Goal: Information Seeking & Learning: Learn about a topic

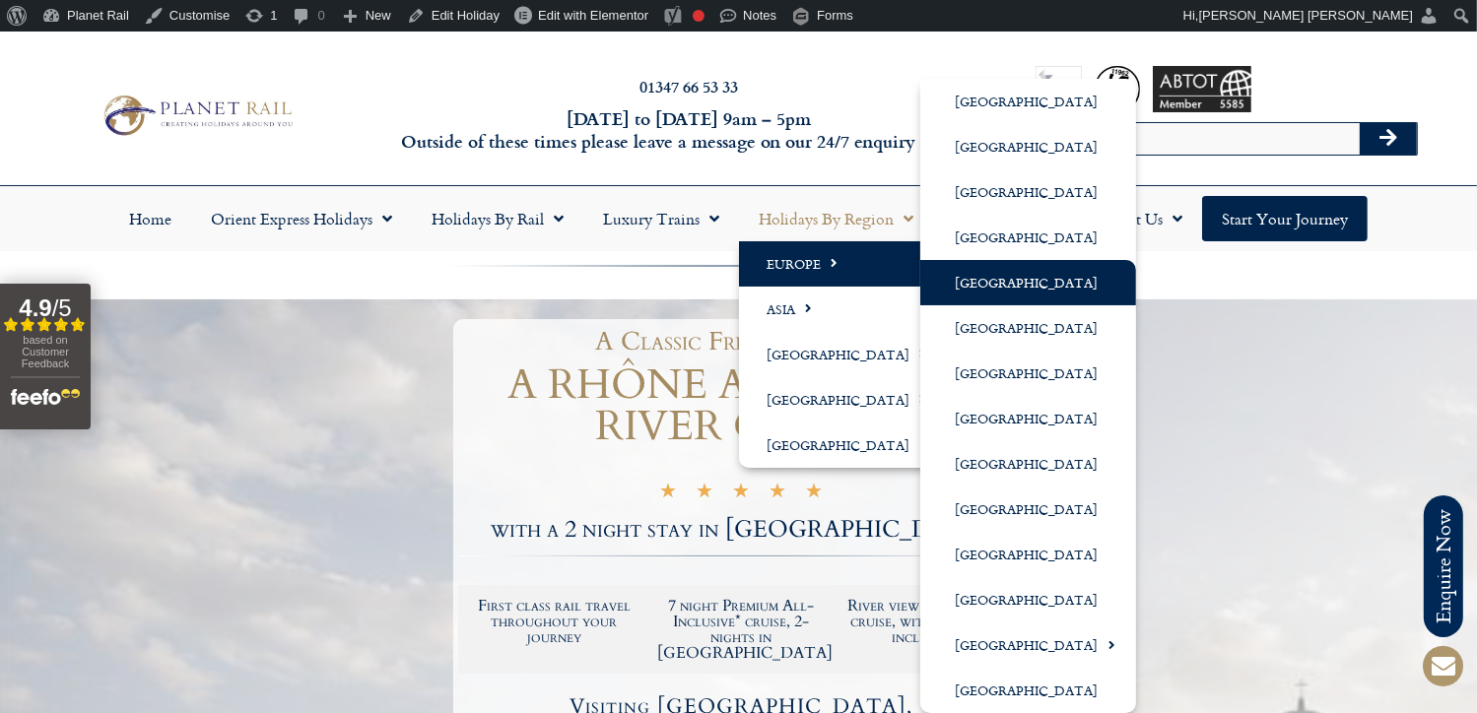
click at [990, 275] on link "[GEOGRAPHIC_DATA]" at bounding box center [1028, 282] width 216 height 45
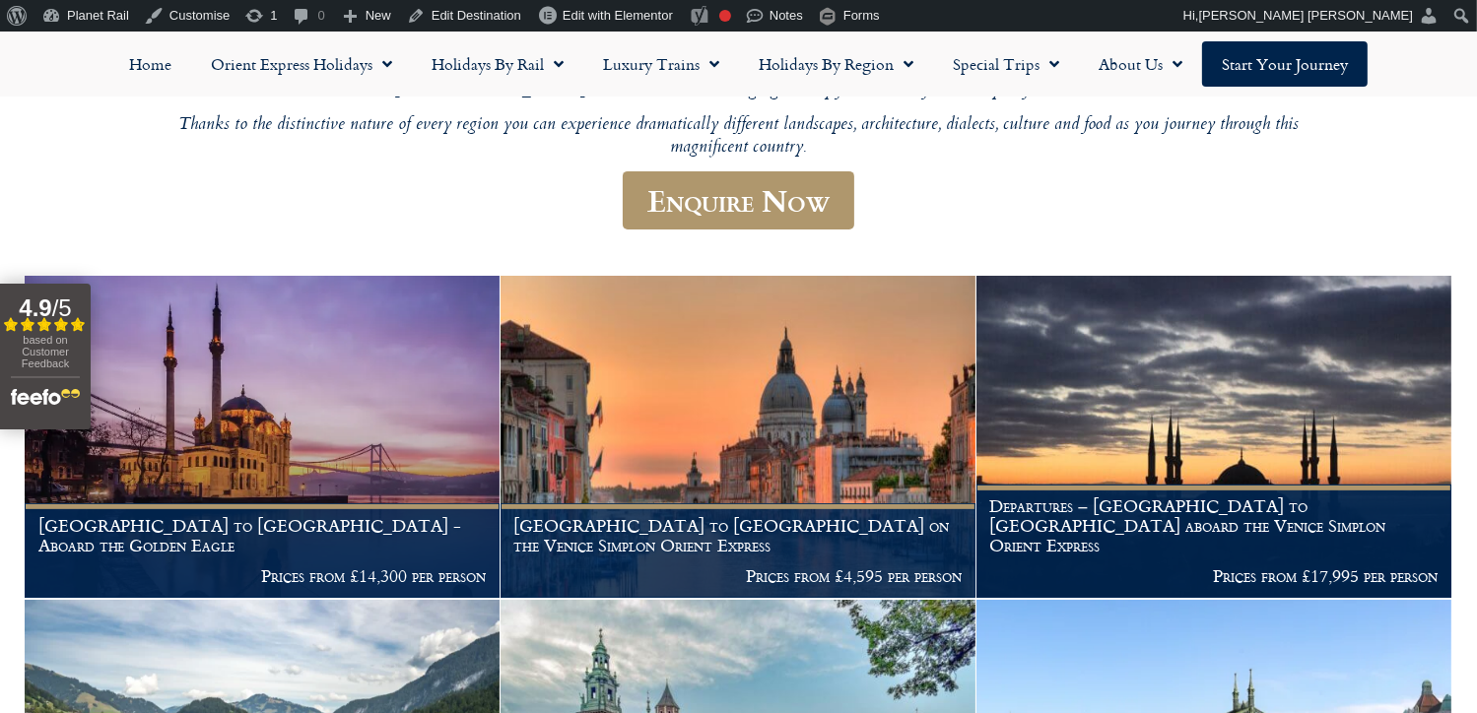
scroll to position [508, 0]
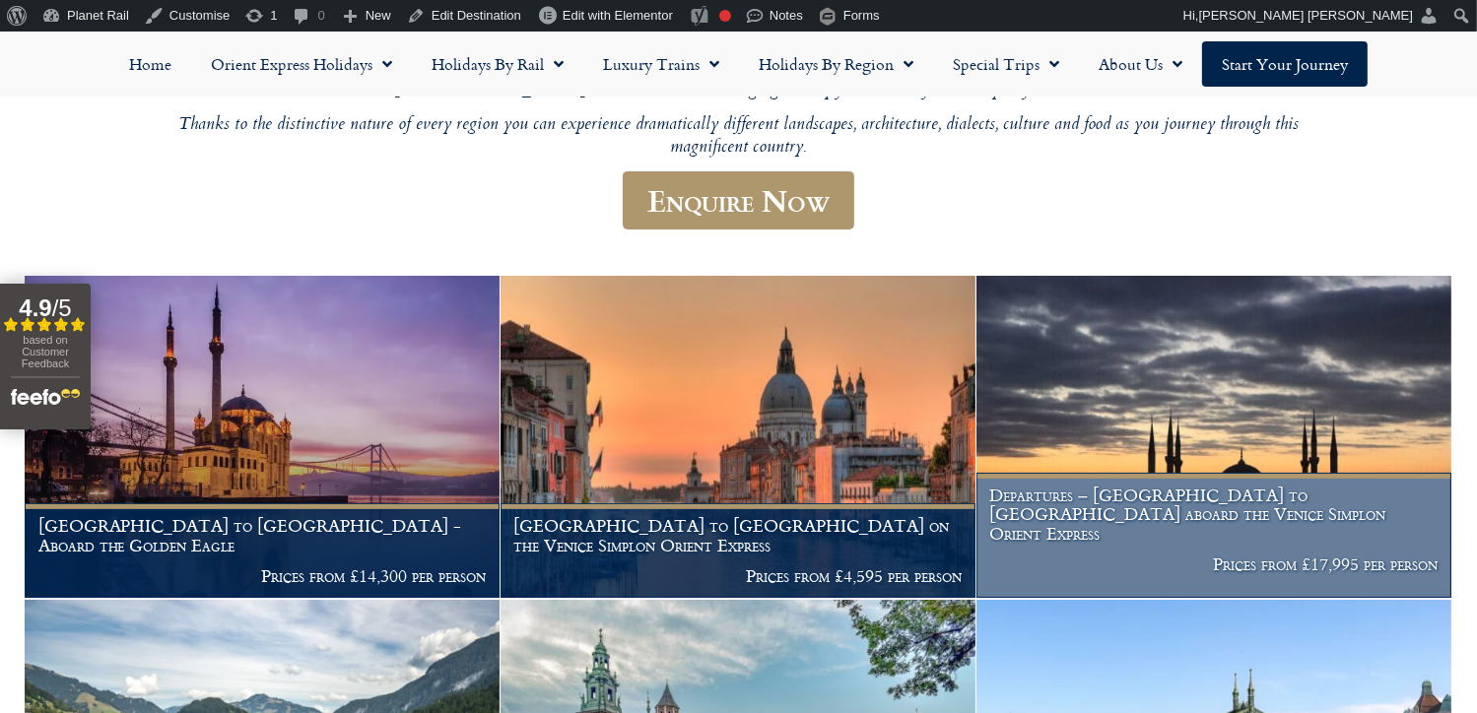
click at [990, 276] on img at bounding box center [1213, 437] width 475 height 323
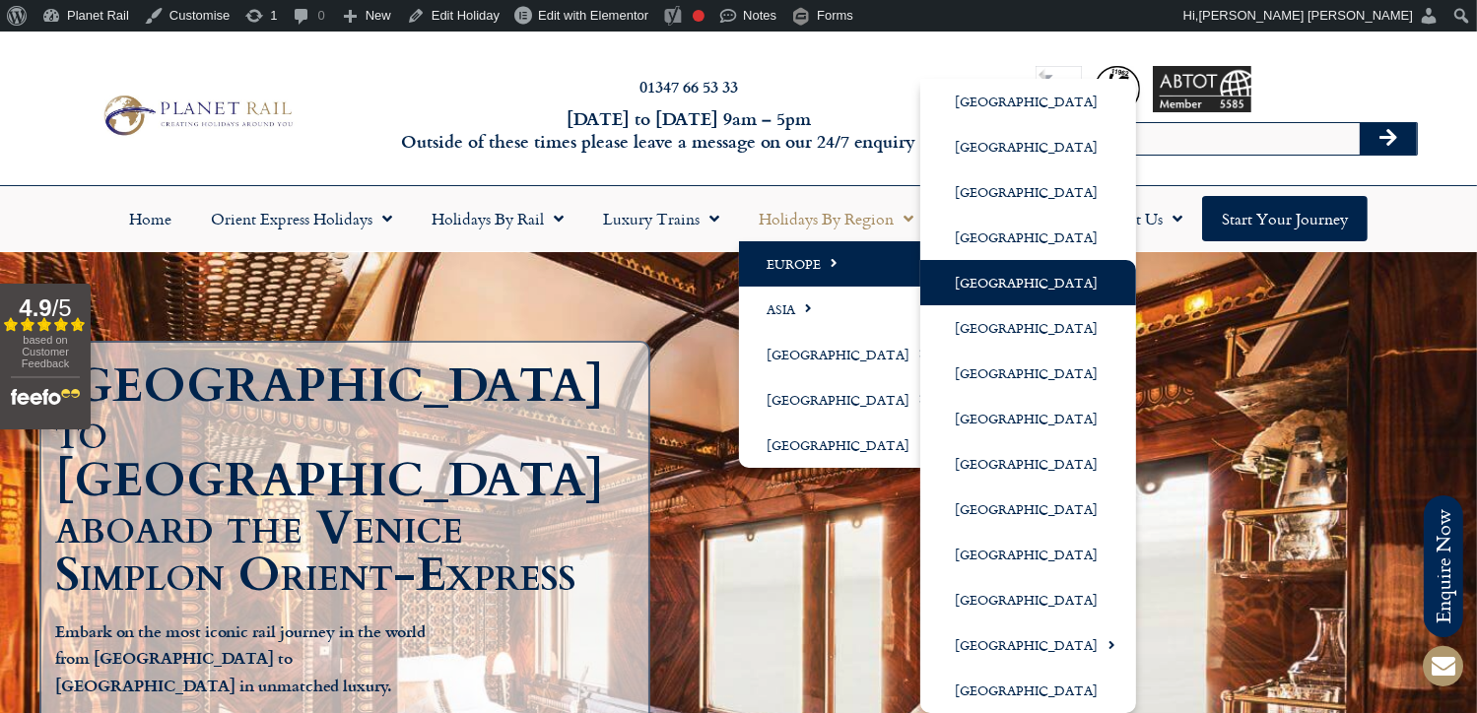
click at [1017, 265] on link "[GEOGRAPHIC_DATA]" at bounding box center [1028, 282] width 216 height 45
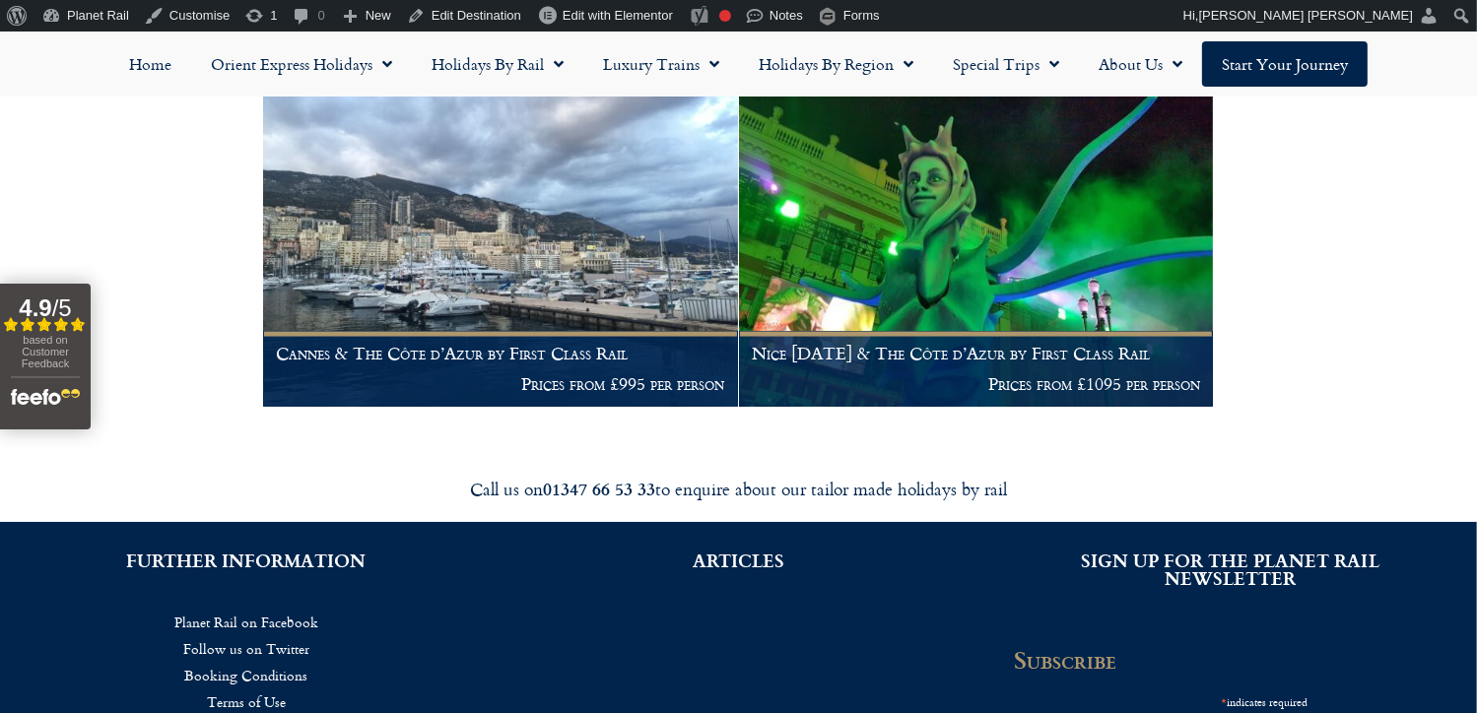
scroll to position [2785, 0]
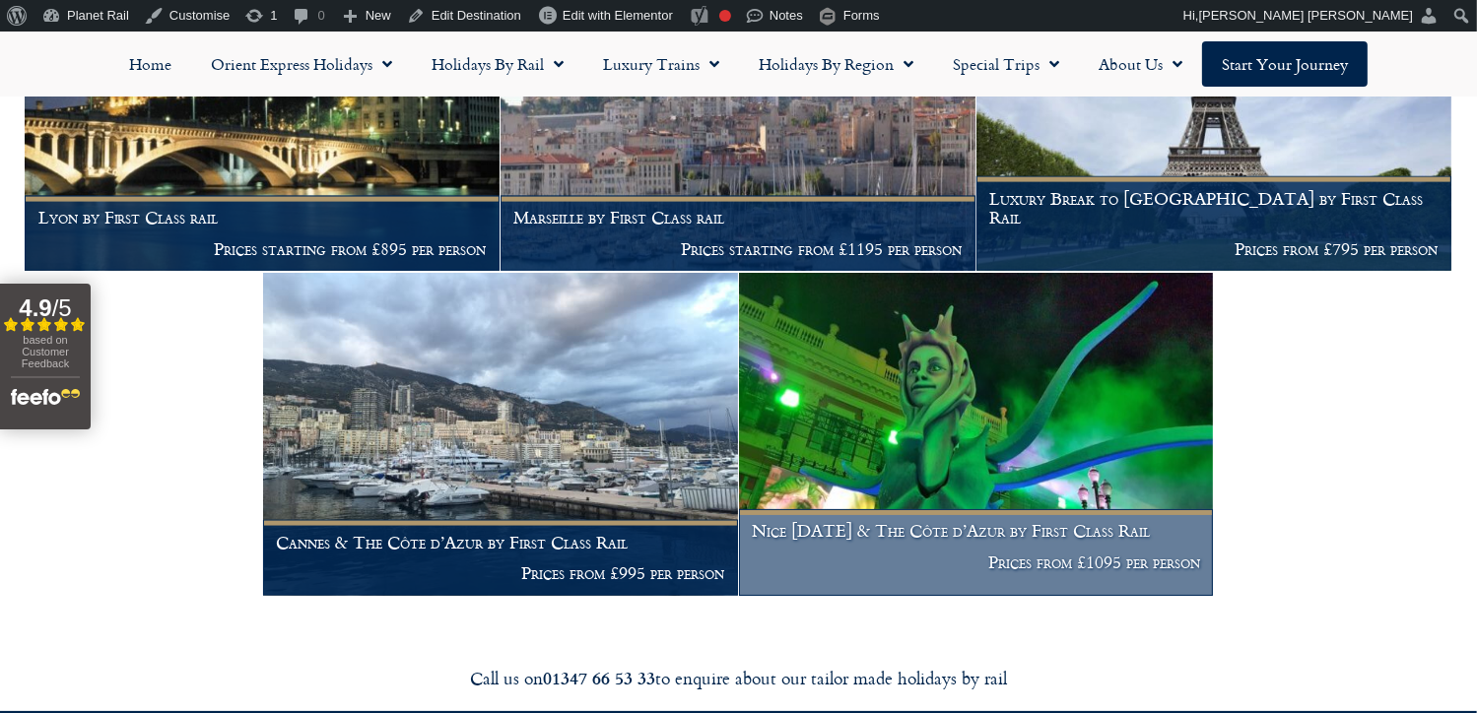
click at [887, 472] on img at bounding box center [976, 434] width 475 height 323
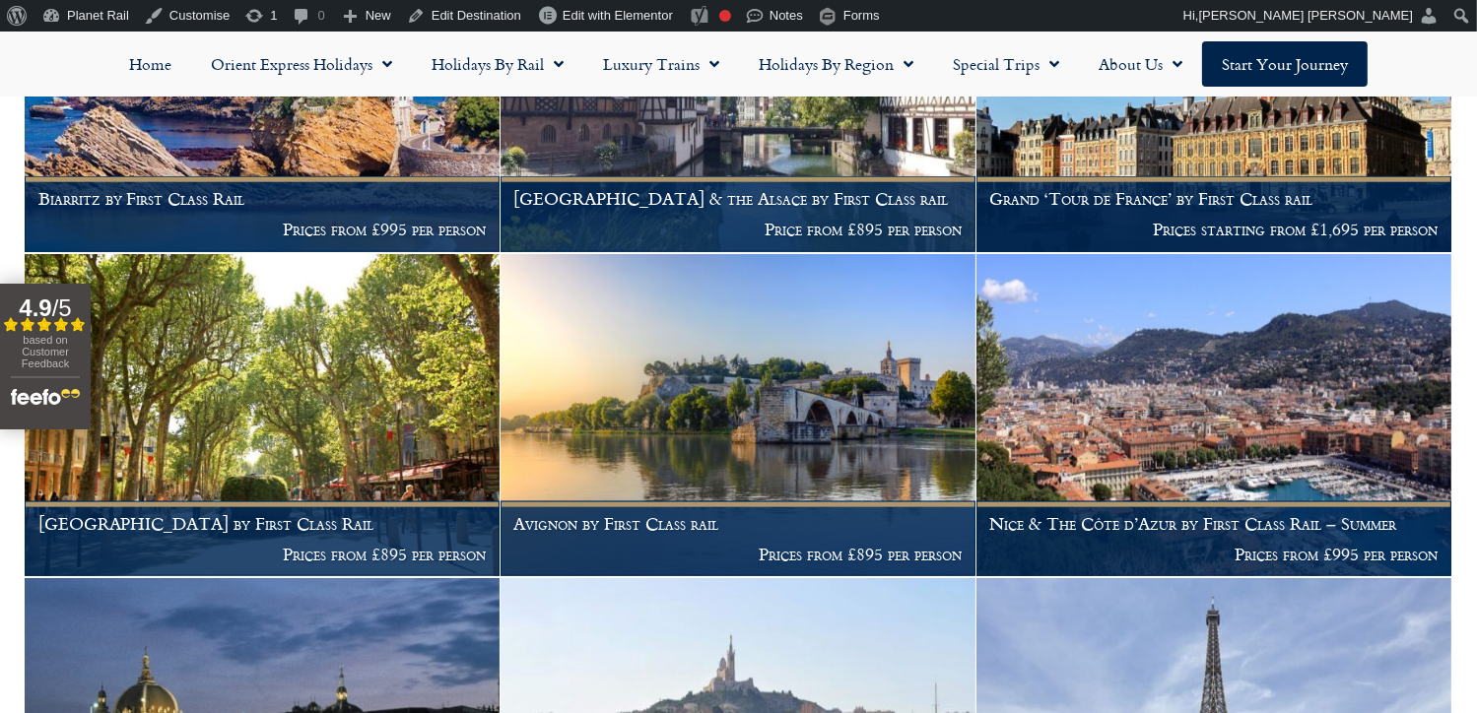
scroll to position [2153, 0]
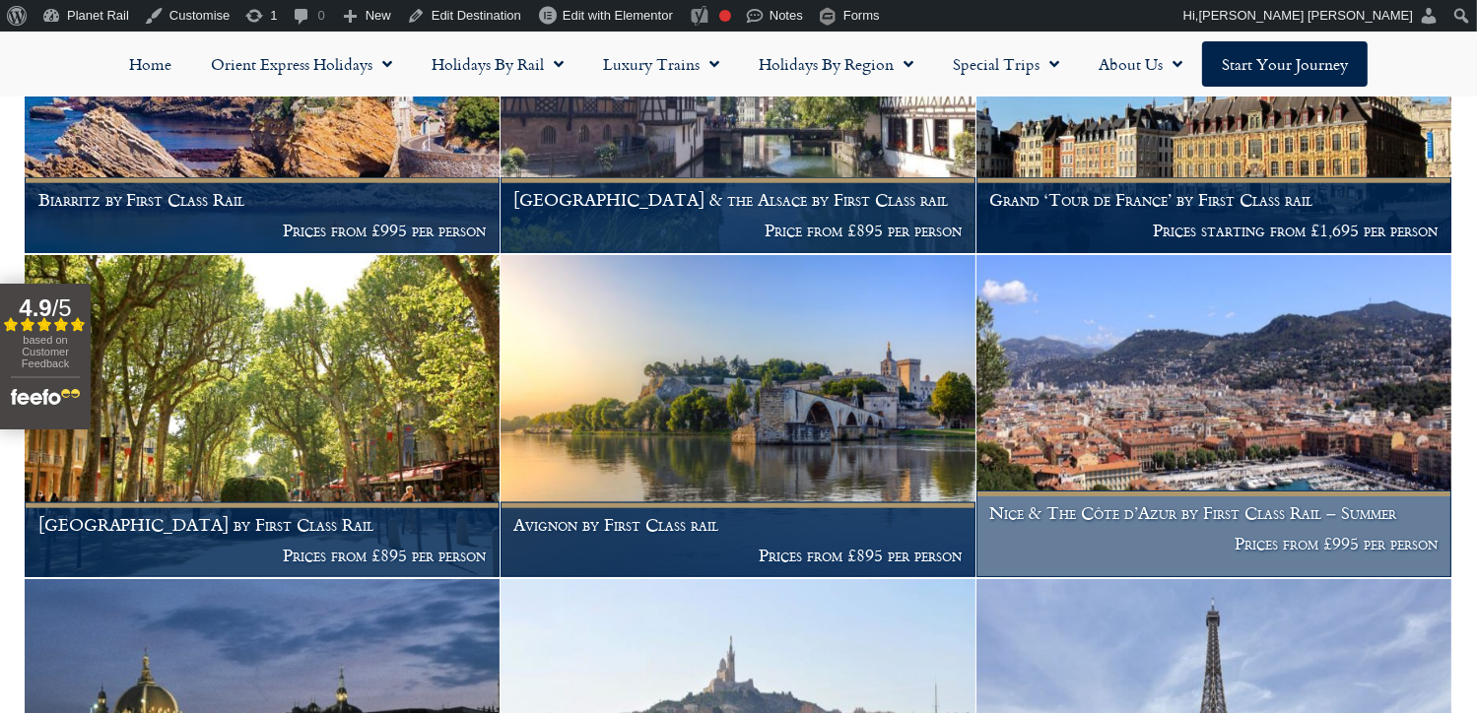
click at [1215, 385] on img at bounding box center [1213, 416] width 475 height 323
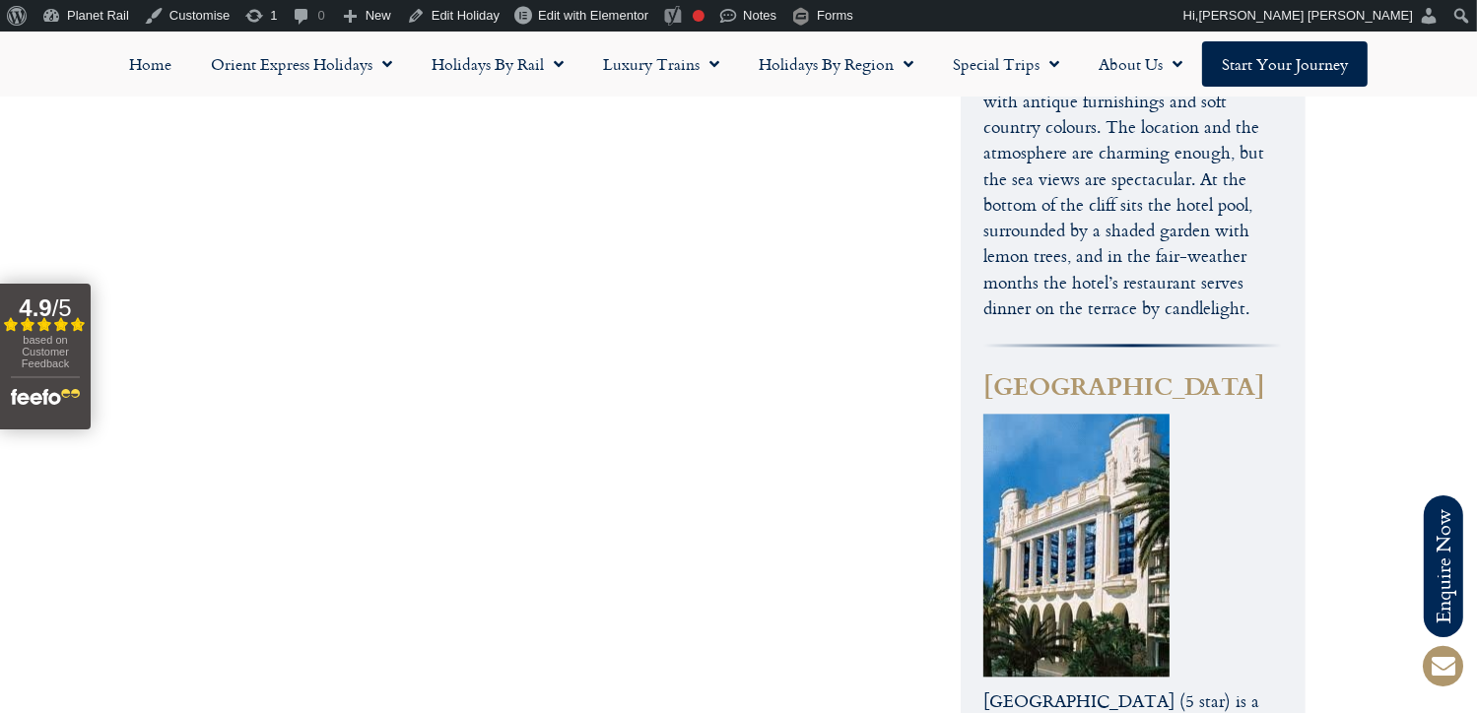
scroll to position [4235, 0]
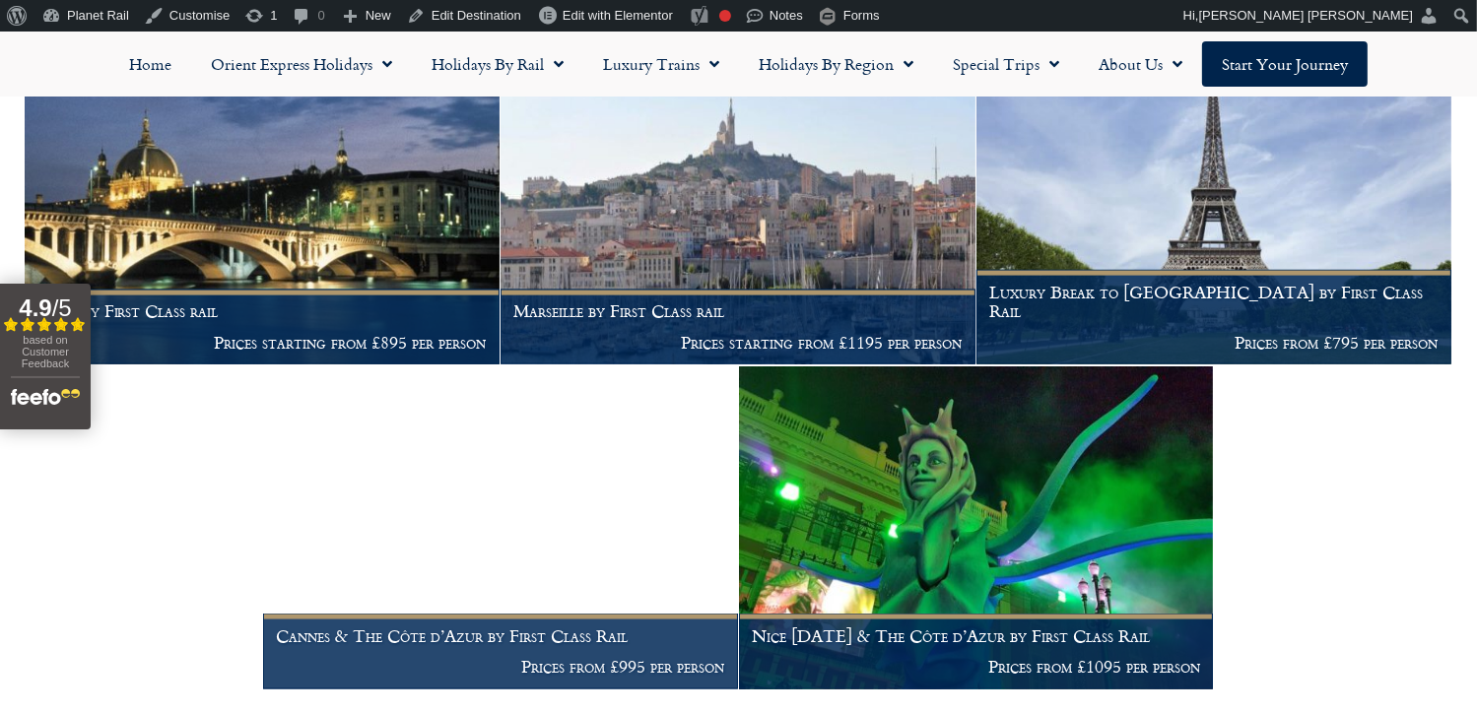
scroll to position [2693, 0]
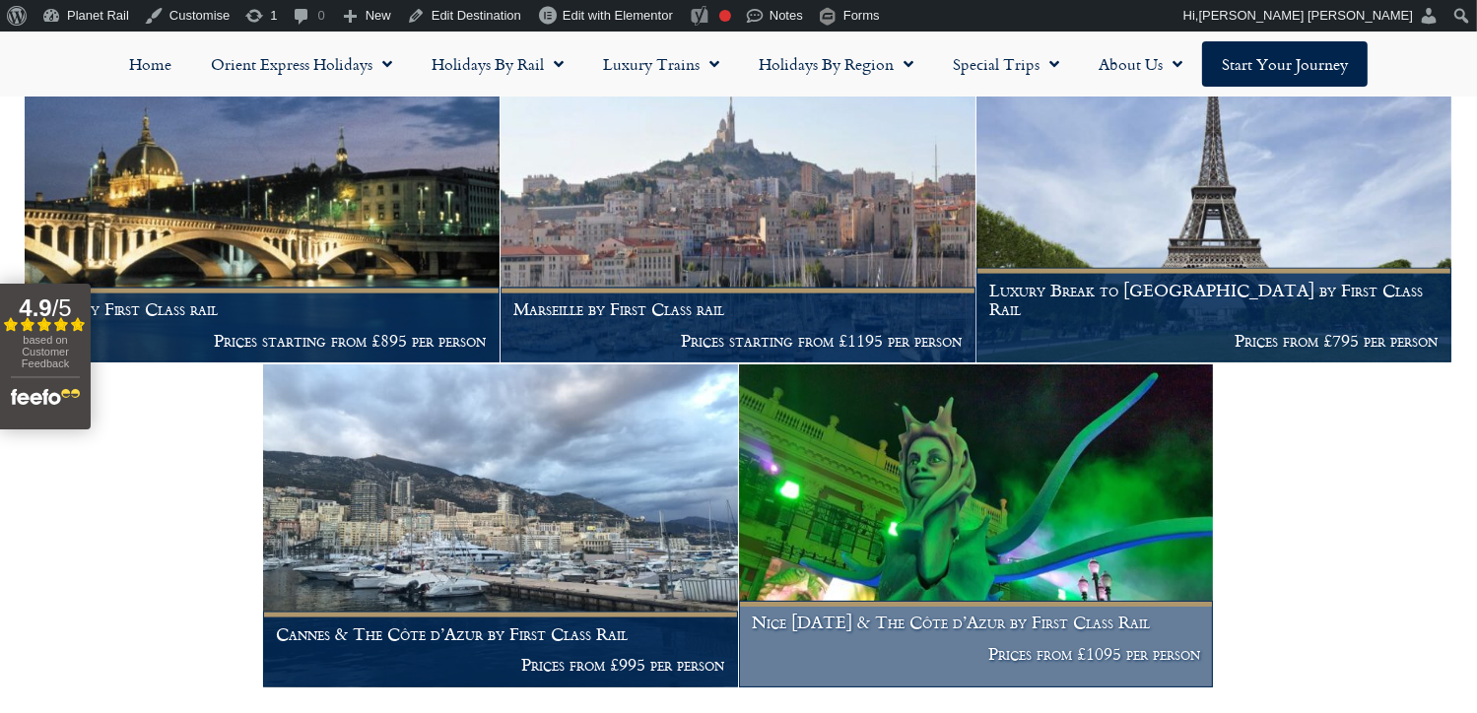
click at [950, 504] on img at bounding box center [976, 525] width 475 height 323
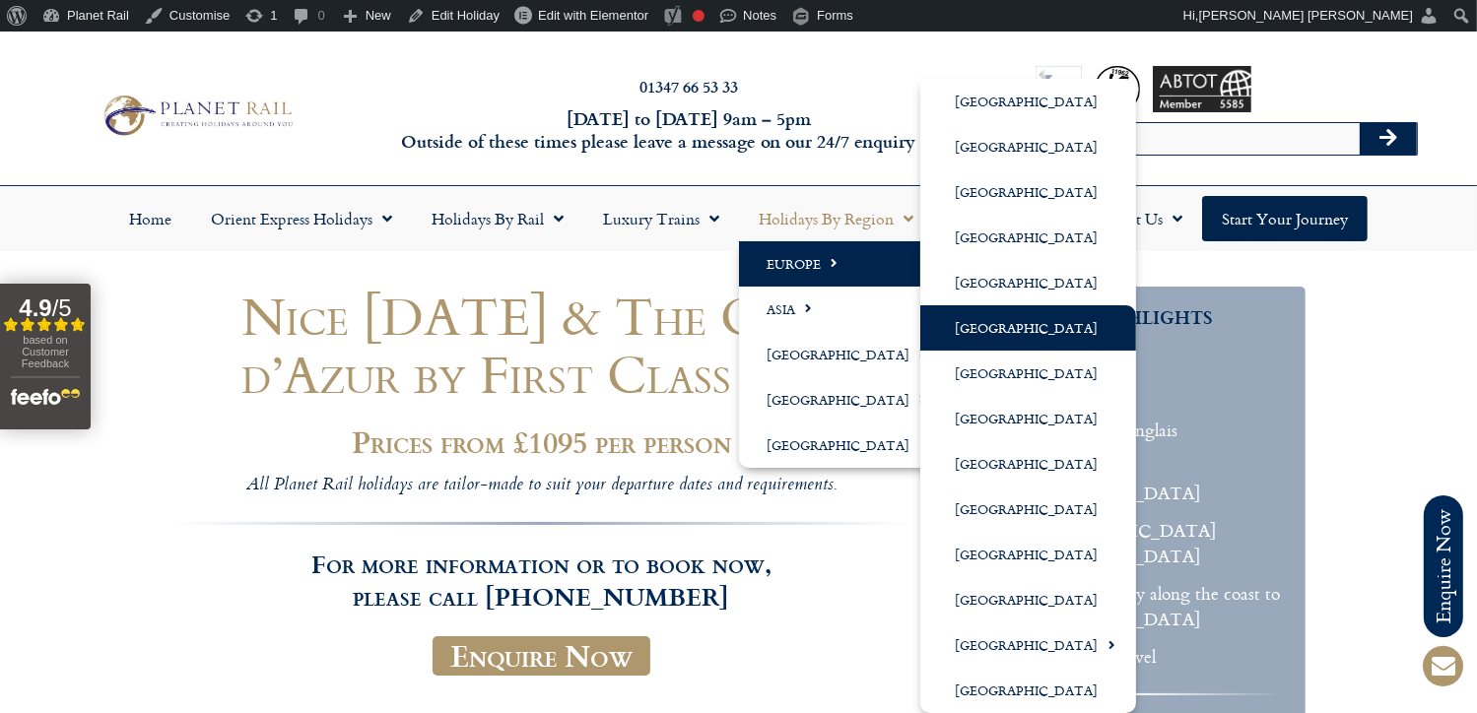
click at [991, 327] on link "[GEOGRAPHIC_DATA]" at bounding box center [1028, 327] width 216 height 45
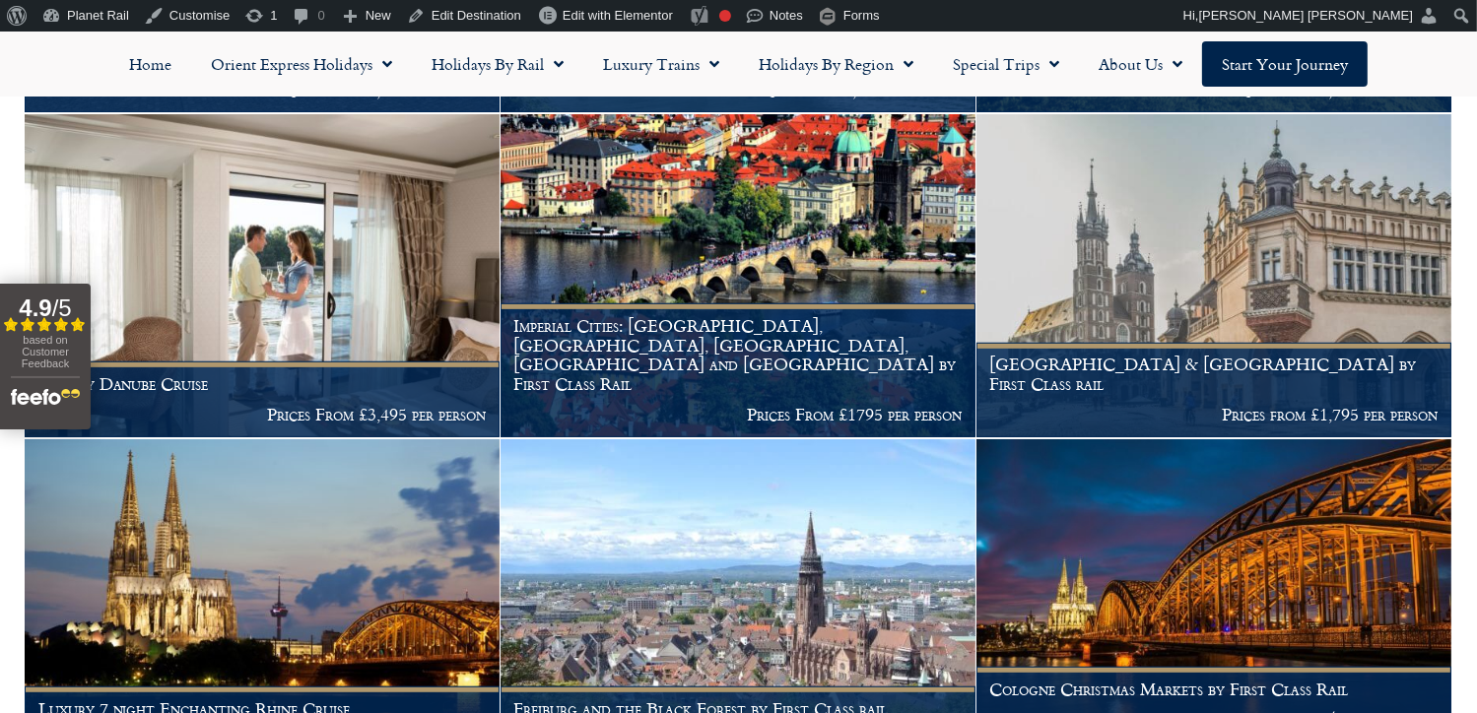
scroll to position [1022, 0]
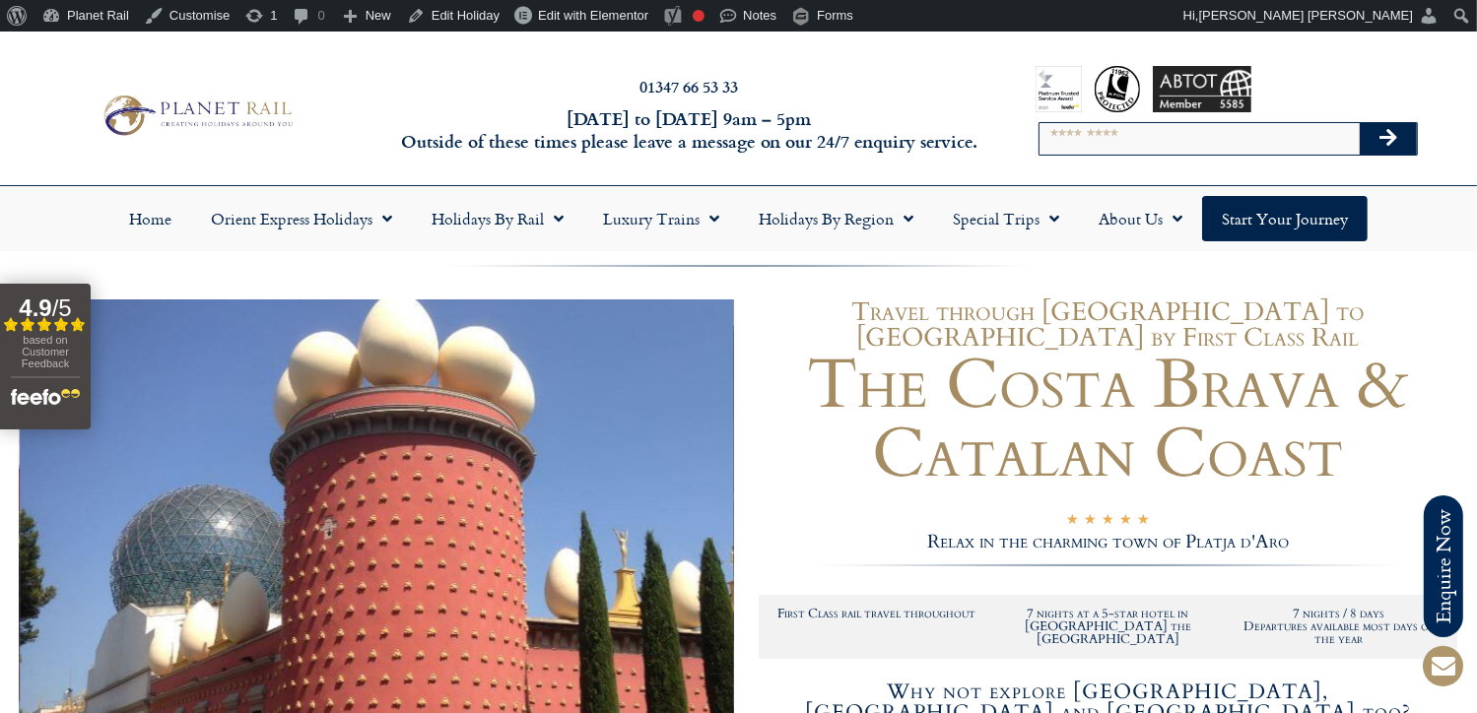
click at [173, 105] on img at bounding box center [197, 115] width 202 height 49
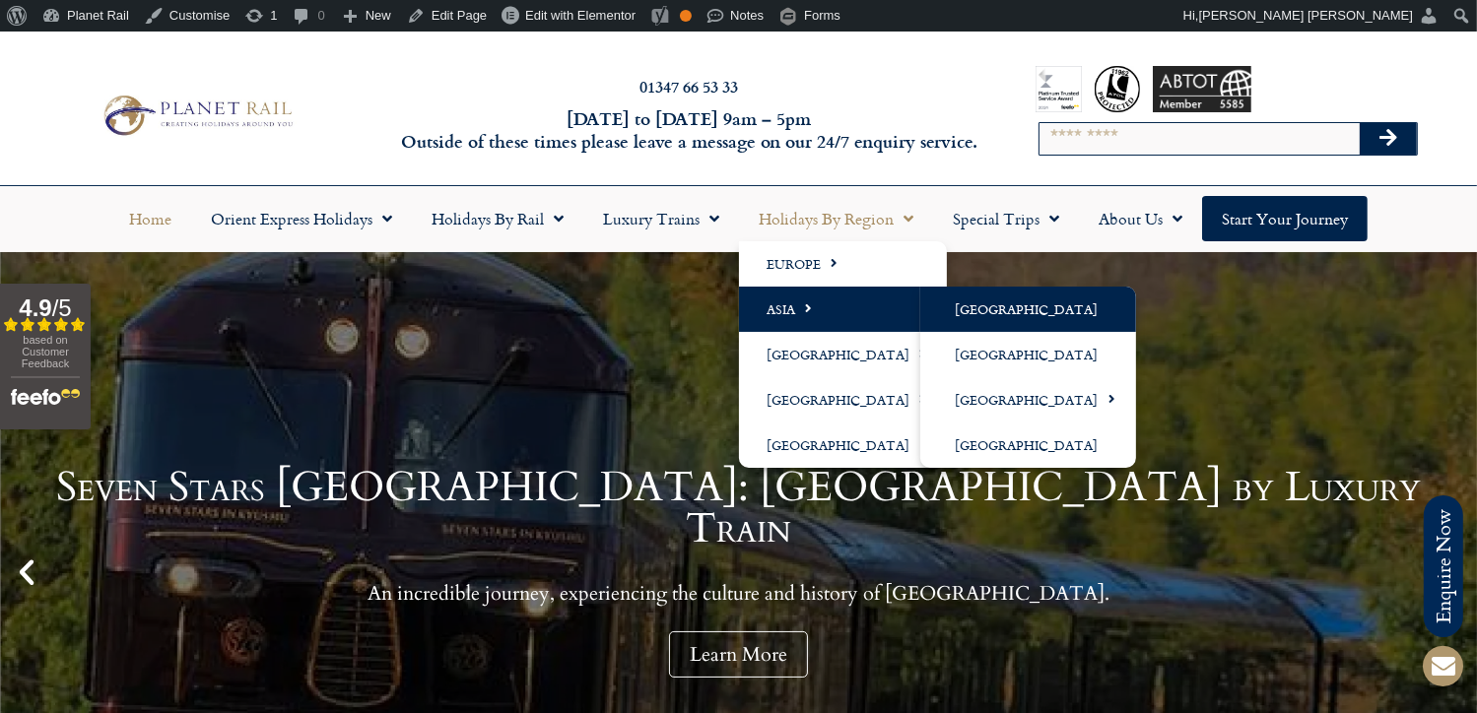
click at [979, 306] on link "[GEOGRAPHIC_DATA]" at bounding box center [1028, 309] width 216 height 45
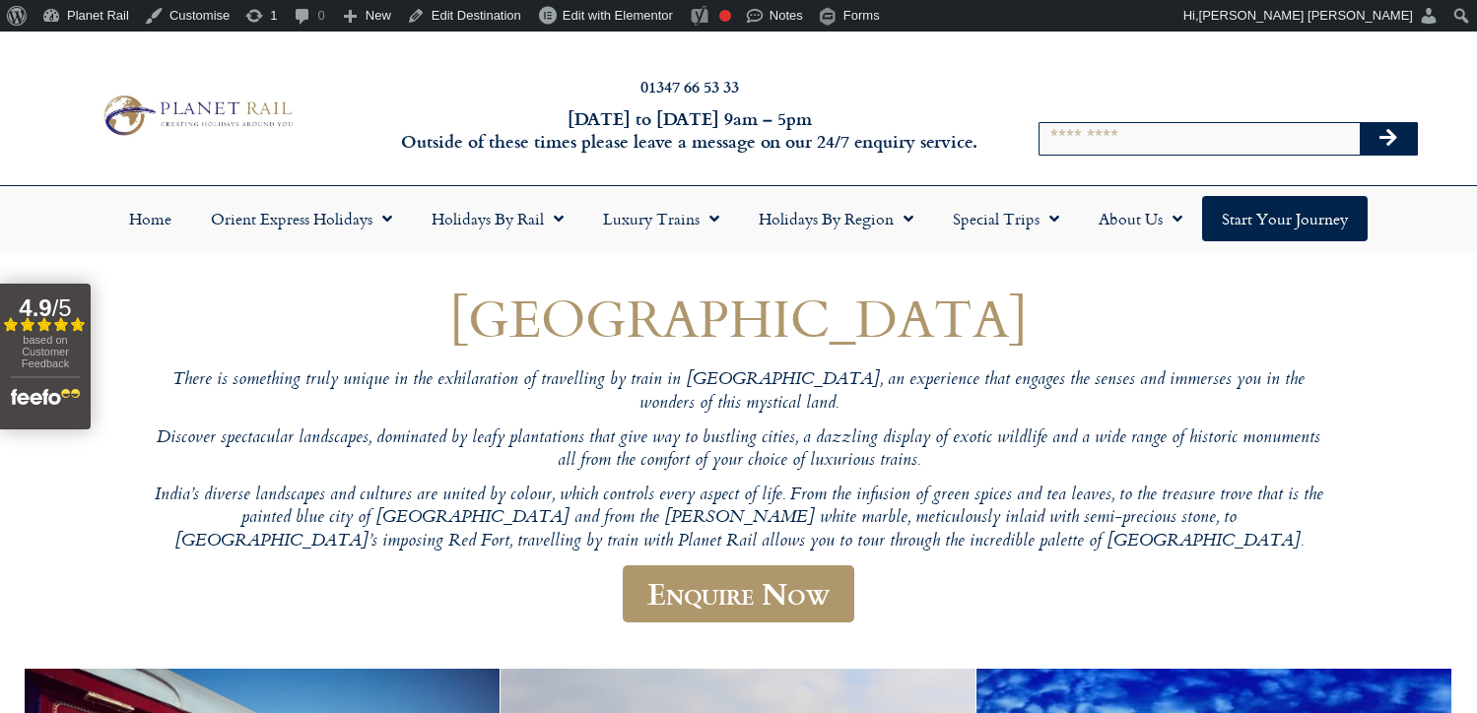
scroll to position [427, 0]
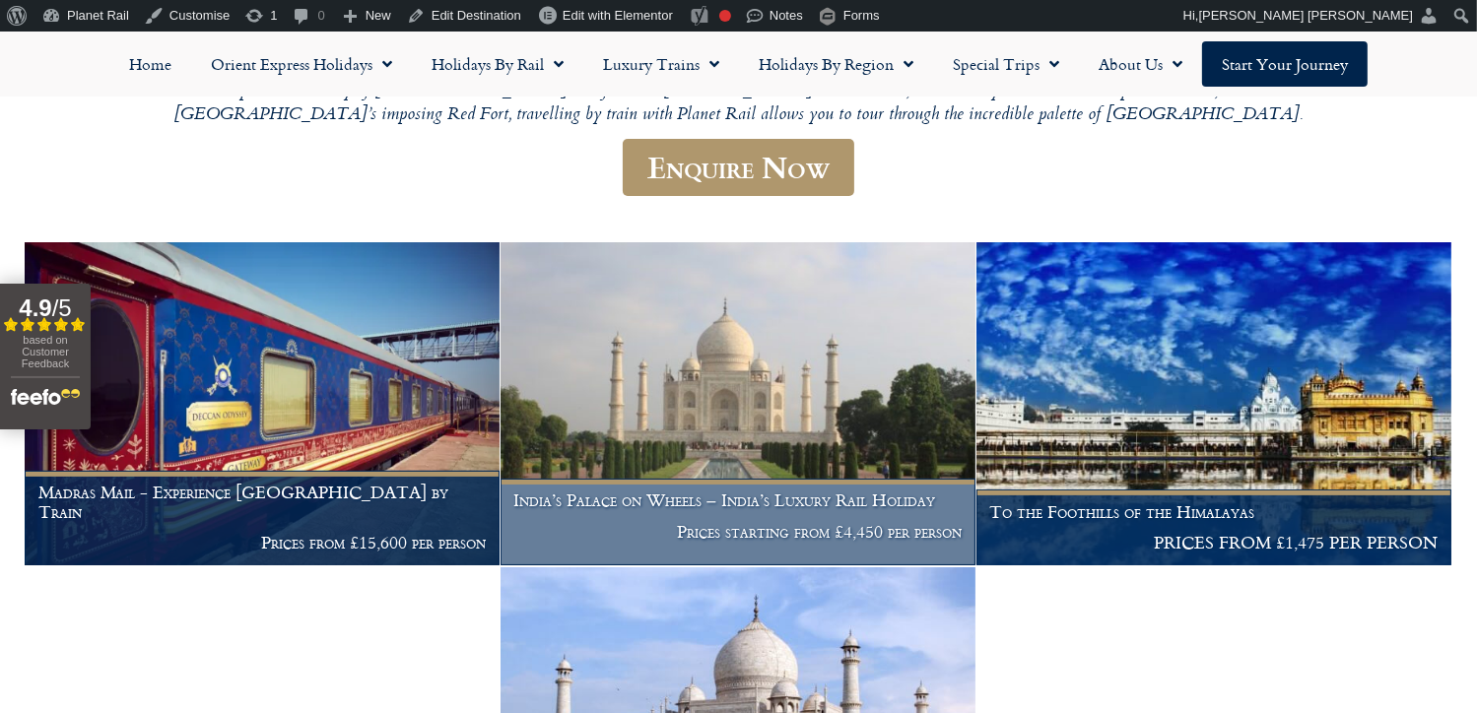
click at [753, 365] on img at bounding box center [737, 403] width 475 height 323
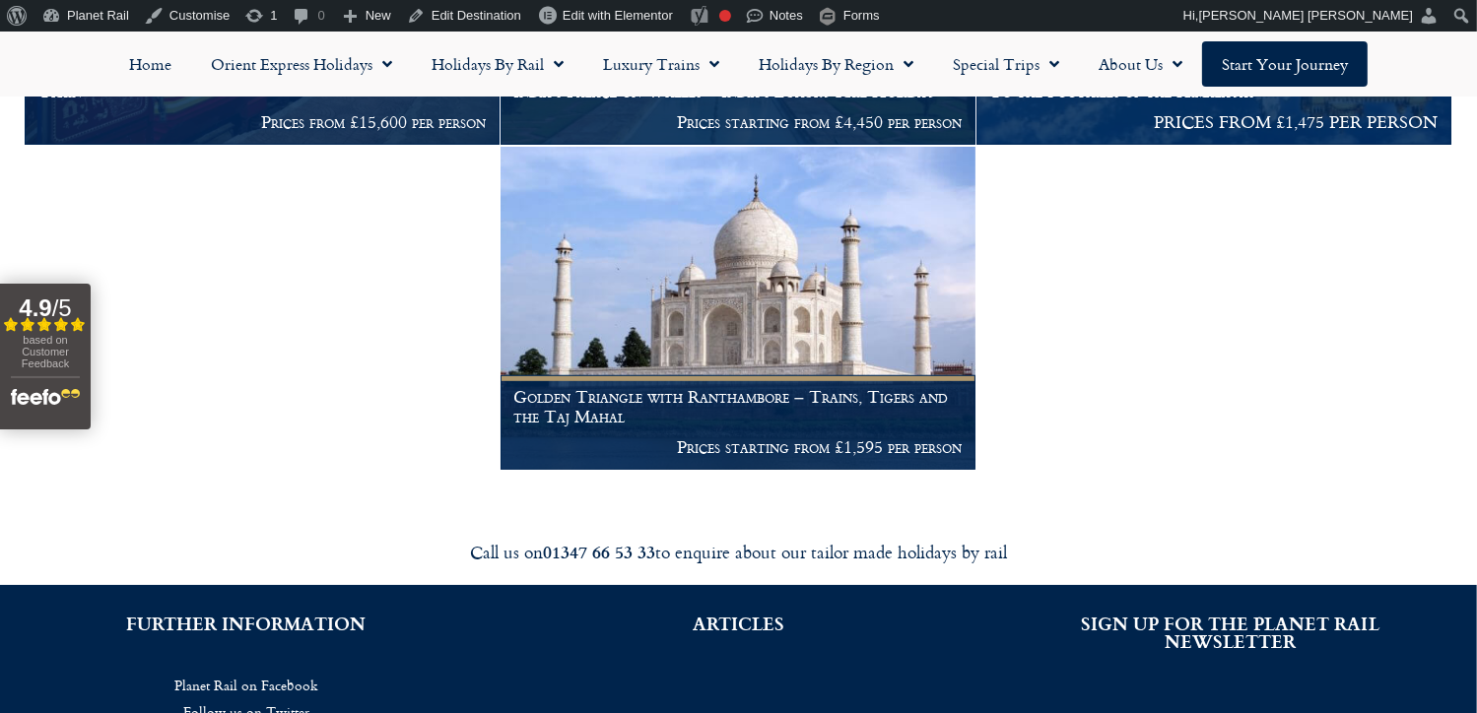
scroll to position [544, 0]
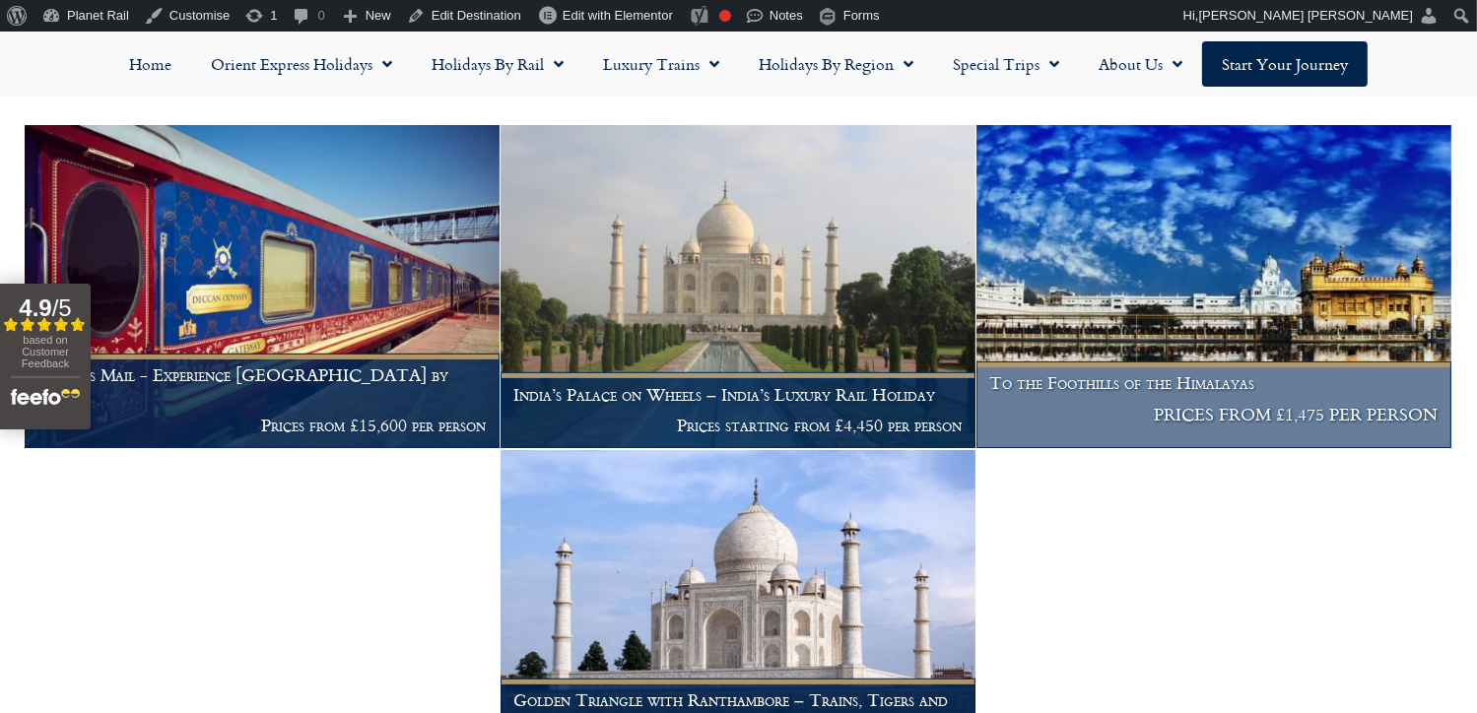
click at [1191, 169] on img at bounding box center [1213, 286] width 475 height 323
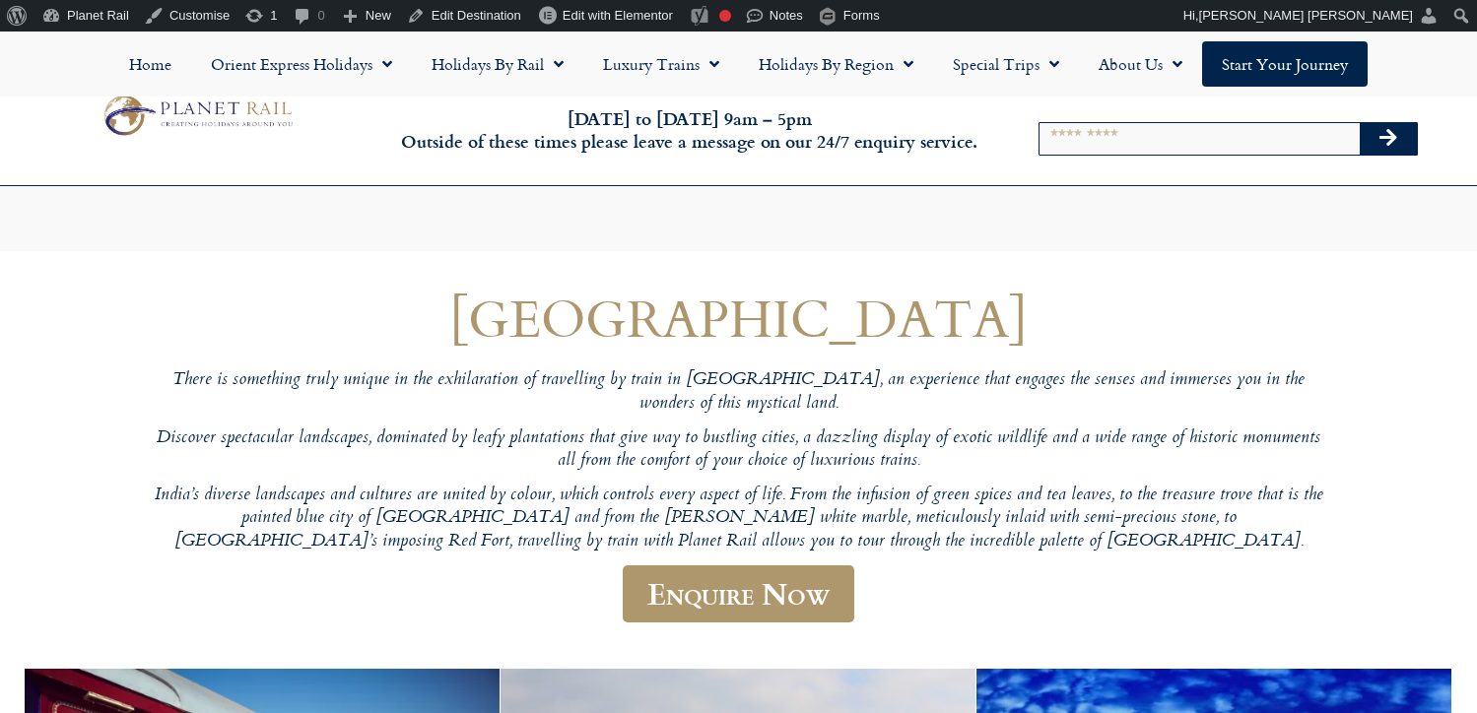
scroll to position [588, 0]
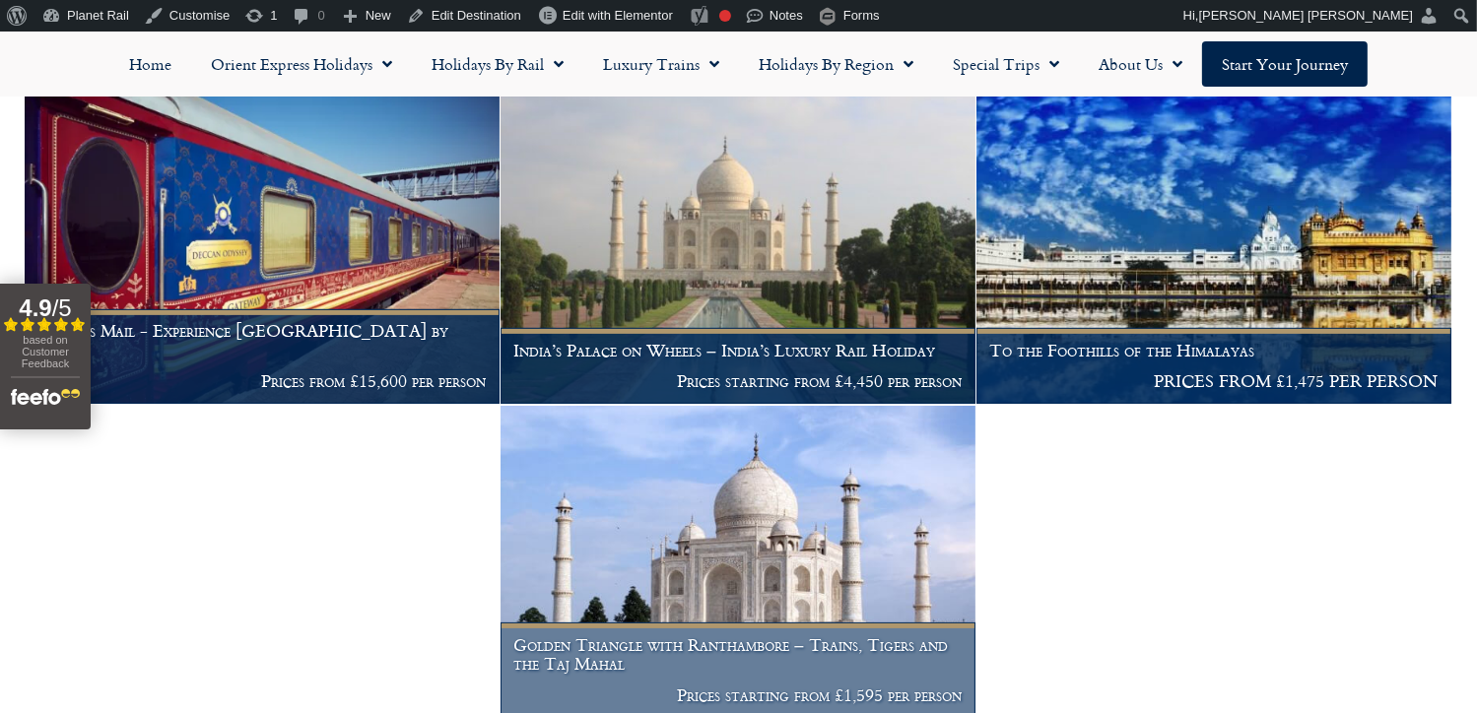
click at [777, 511] on img at bounding box center [737, 567] width 475 height 323
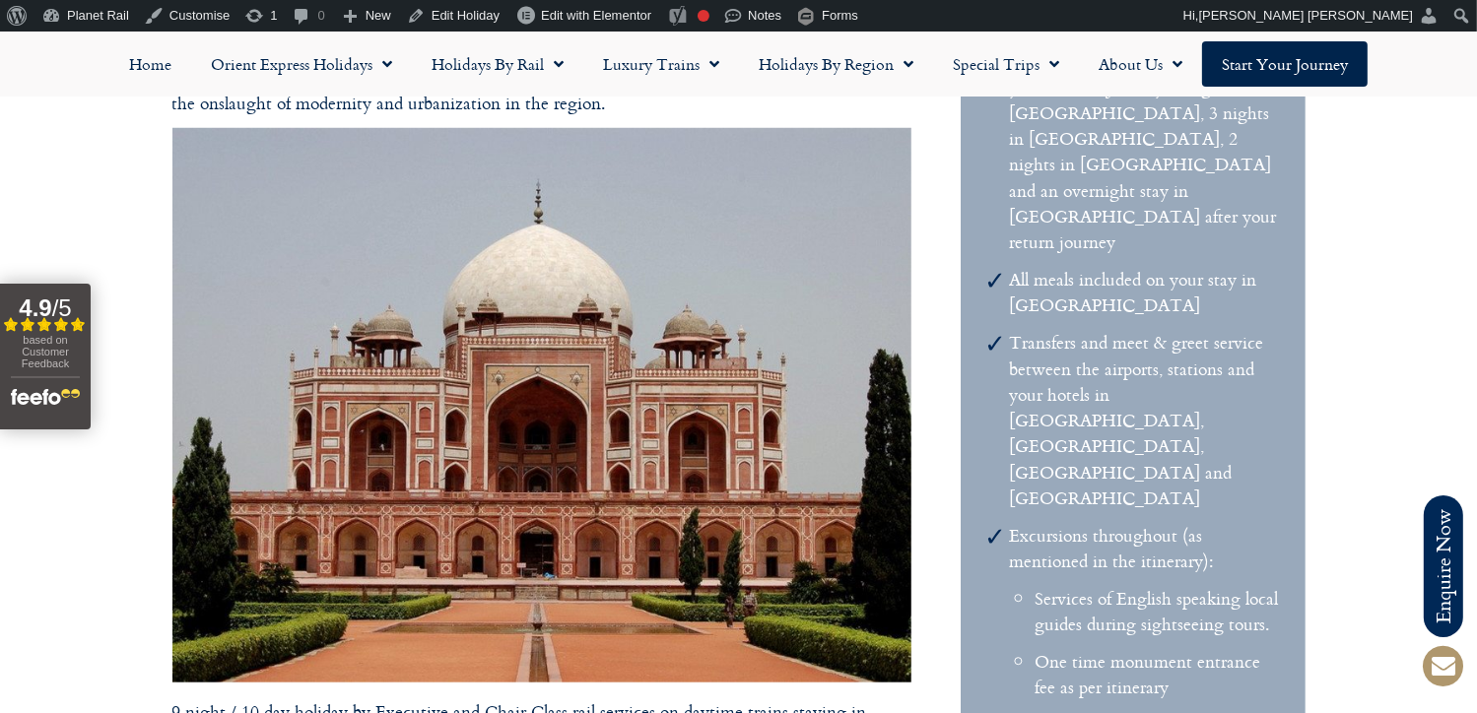
scroll to position [2057, 0]
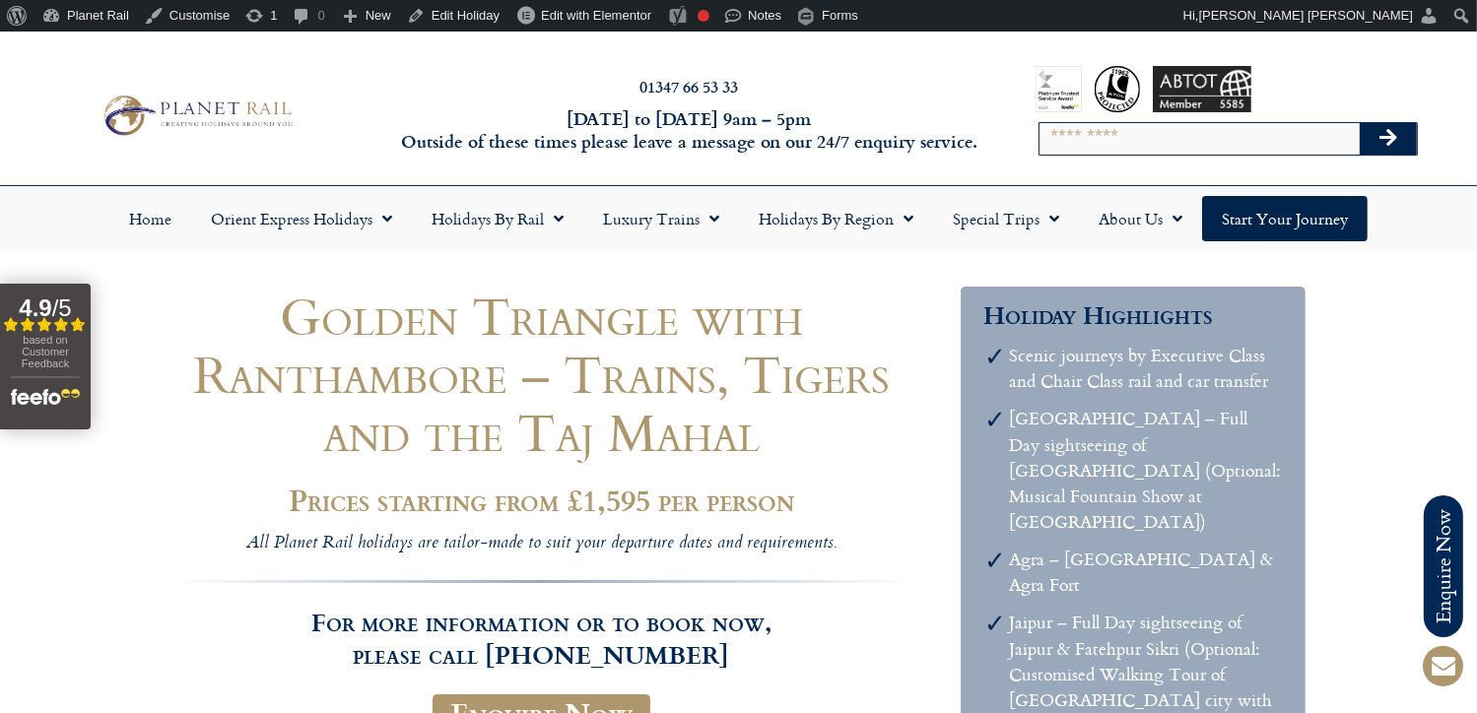
scroll to position [162, 0]
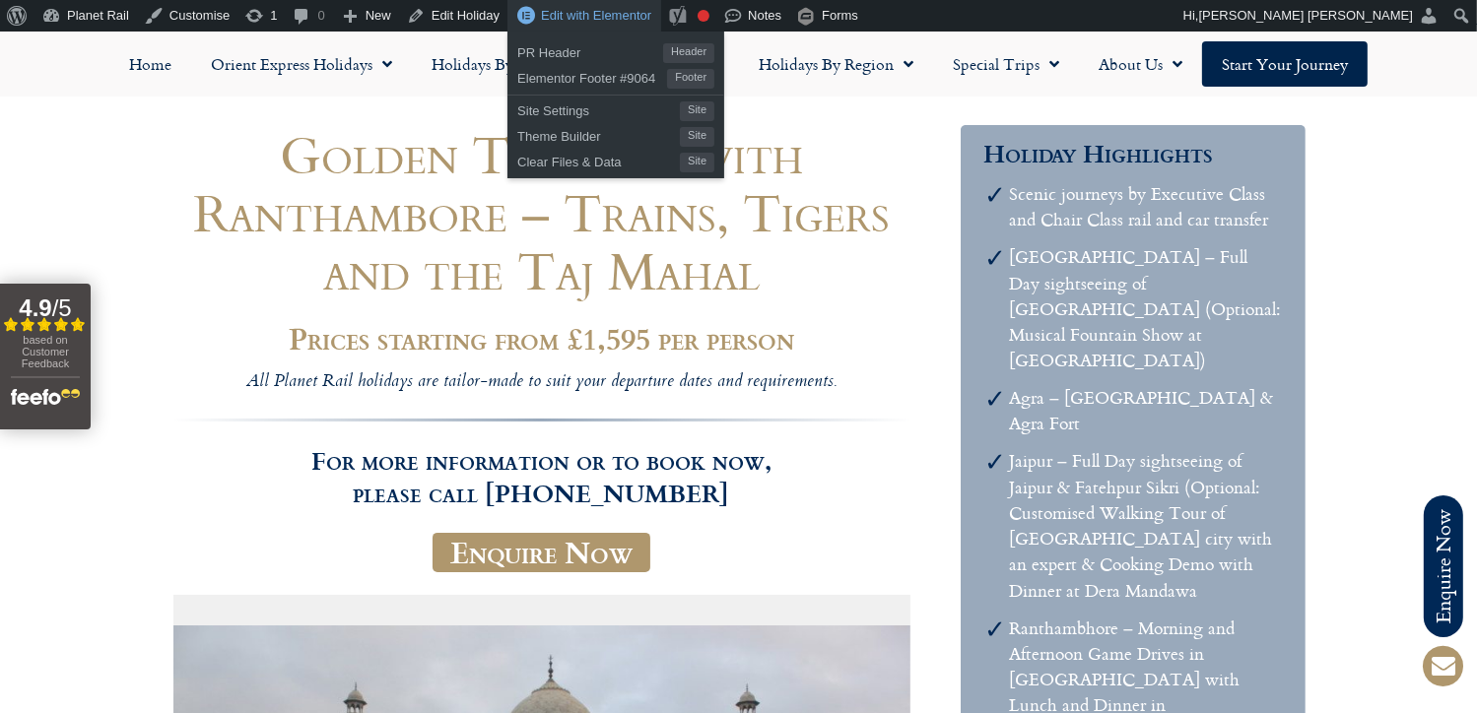
click at [569, 14] on span "Edit with Elementor" at bounding box center [596, 15] width 110 height 15
click at [584, 15] on span "Edit with Elementor" at bounding box center [596, 15] width 110 height 15
click at [575, 15] on span "Edit with Elementor" at bounding box center [596, 15] width 110 height 15
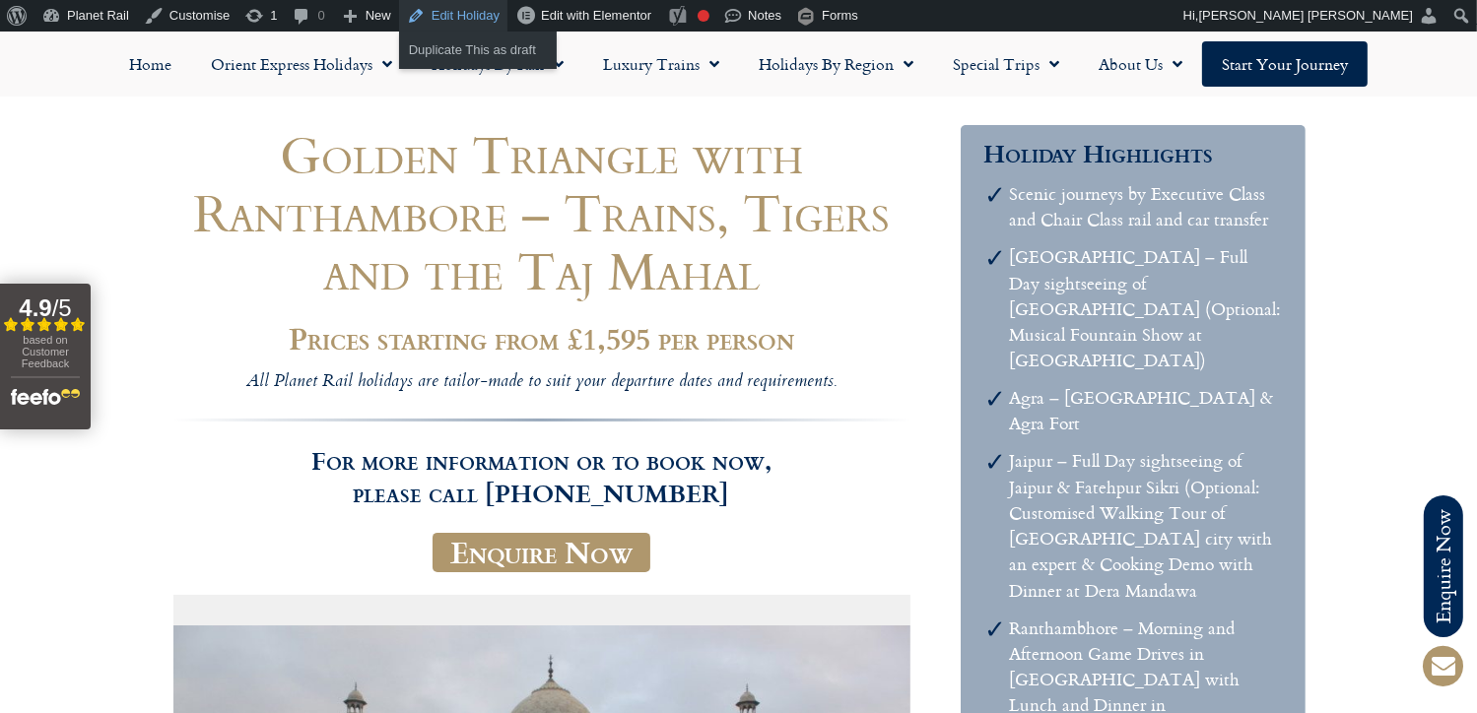
click at [469, 15] on link "Edit Holiday" at bounding box center [453, 16] width 108 height 32
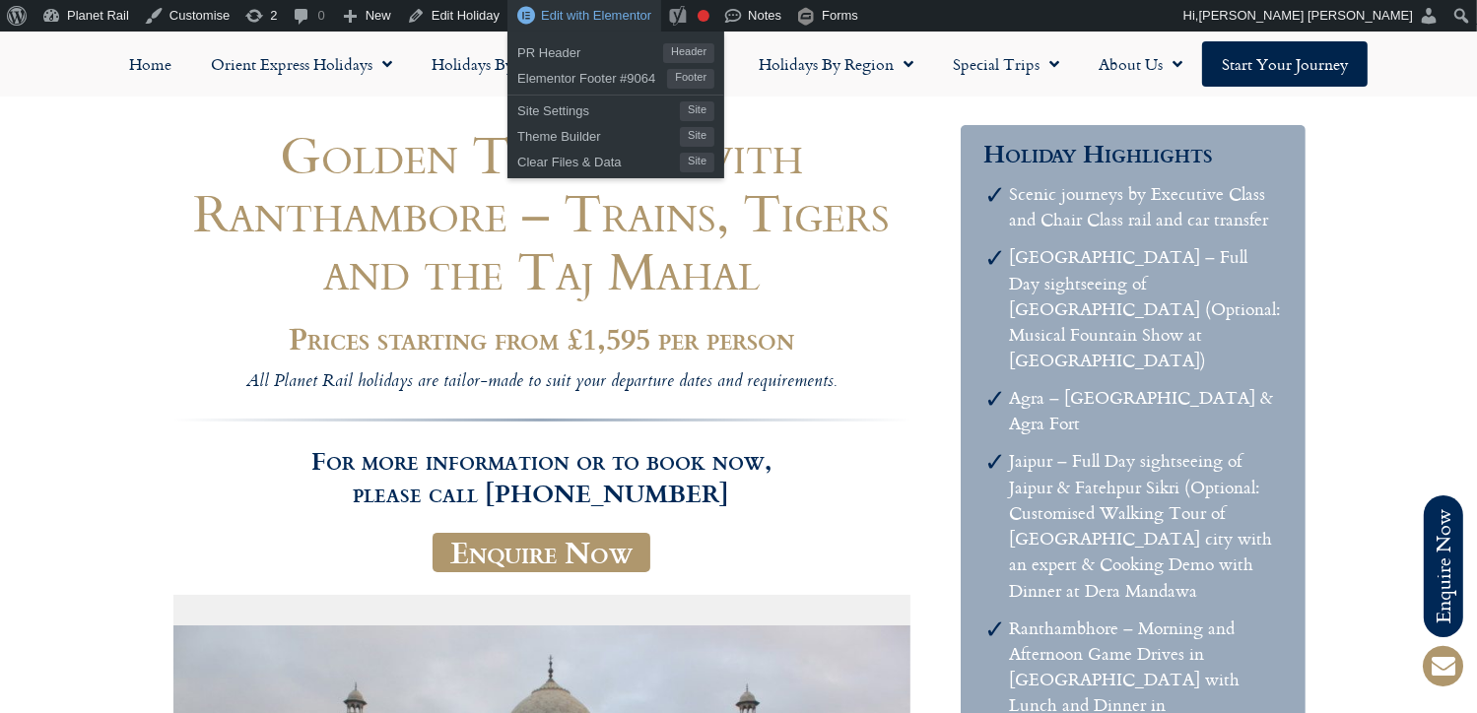
scroll to position [162, 0]
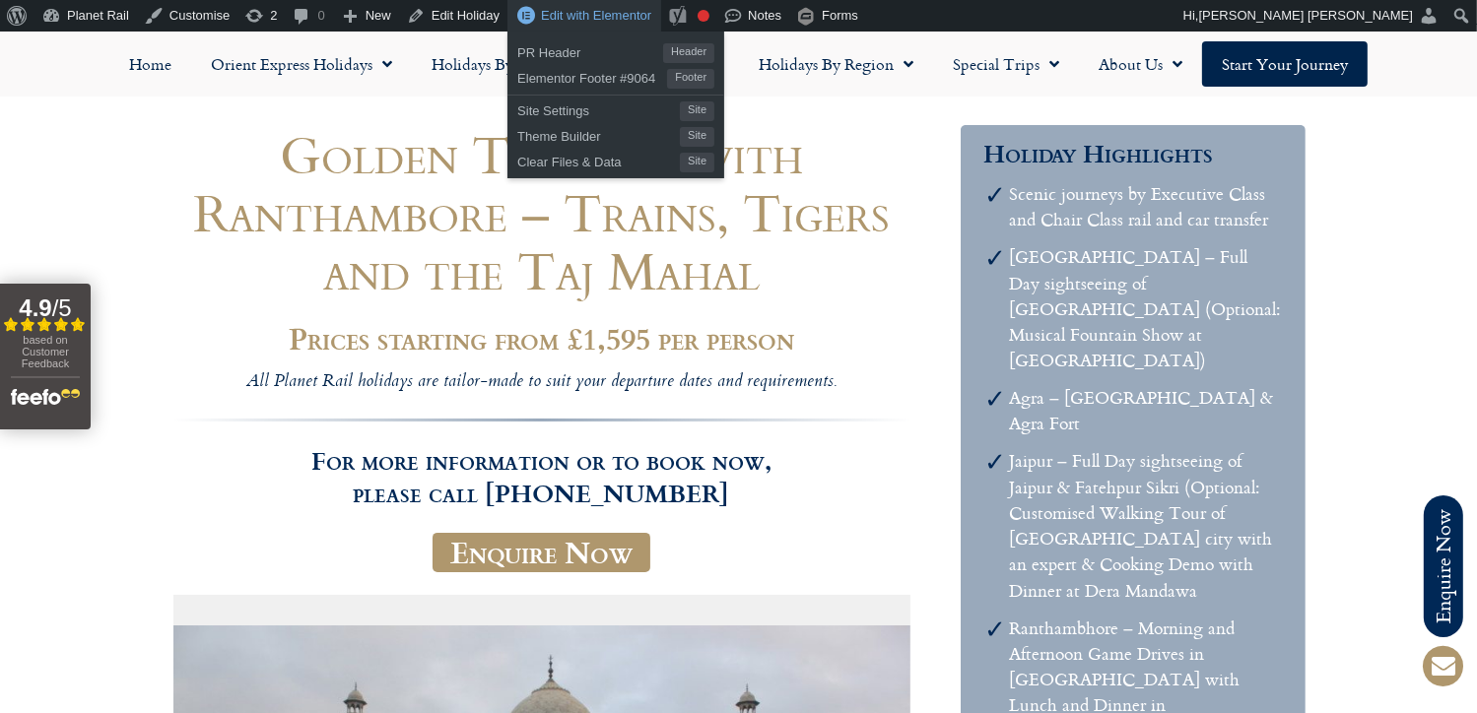
click at [604, 13] on span "Edit with Elementor" at bounding box center [596, 15] width 110 height 15
click at [595, 15] on span "Edit with Elementor" at bounding box center [596, 15] width 110 height 15
click at [571, 19] on span "Edit with Elementor" at bounding box center [596, 15] width 110 height 15
click at [598, 23] on span "Edit with Elementor" at bounding box center [596, 15] width 110 height 15
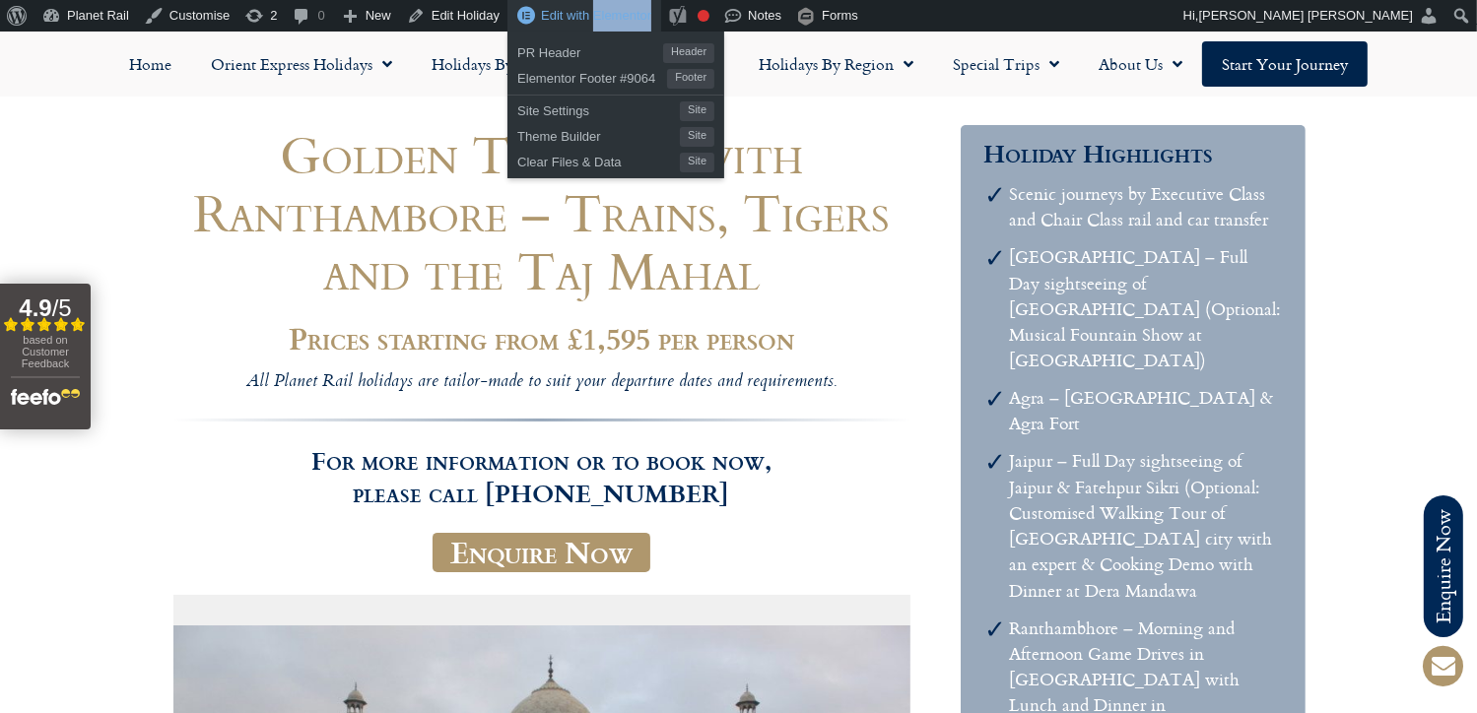
click at [598, 23] on span "Edit with Elementor" at bounding box center [596, 15] width 110 height 15
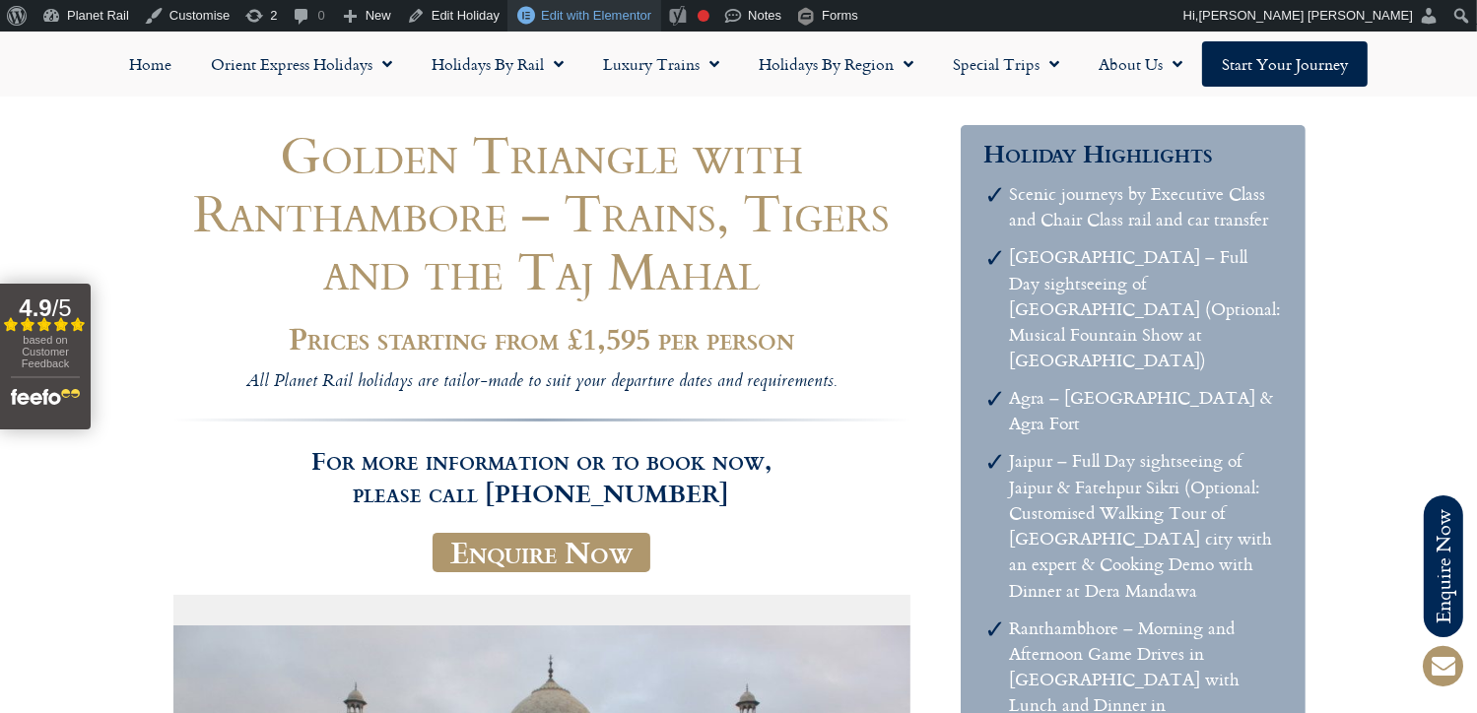
drag, startPoint x: 598, startPoint y: 24, endPoint x: 563, endPoint y: 23, distance: 34.5
click at [563, 23] on span "Edit with Elementor" at bounding box center [596, 15] width 110 height 15
click at [610, 342] on h2 "Prices starting from £1,595 per person" at bounding box center [541, 338] width 739 height 33
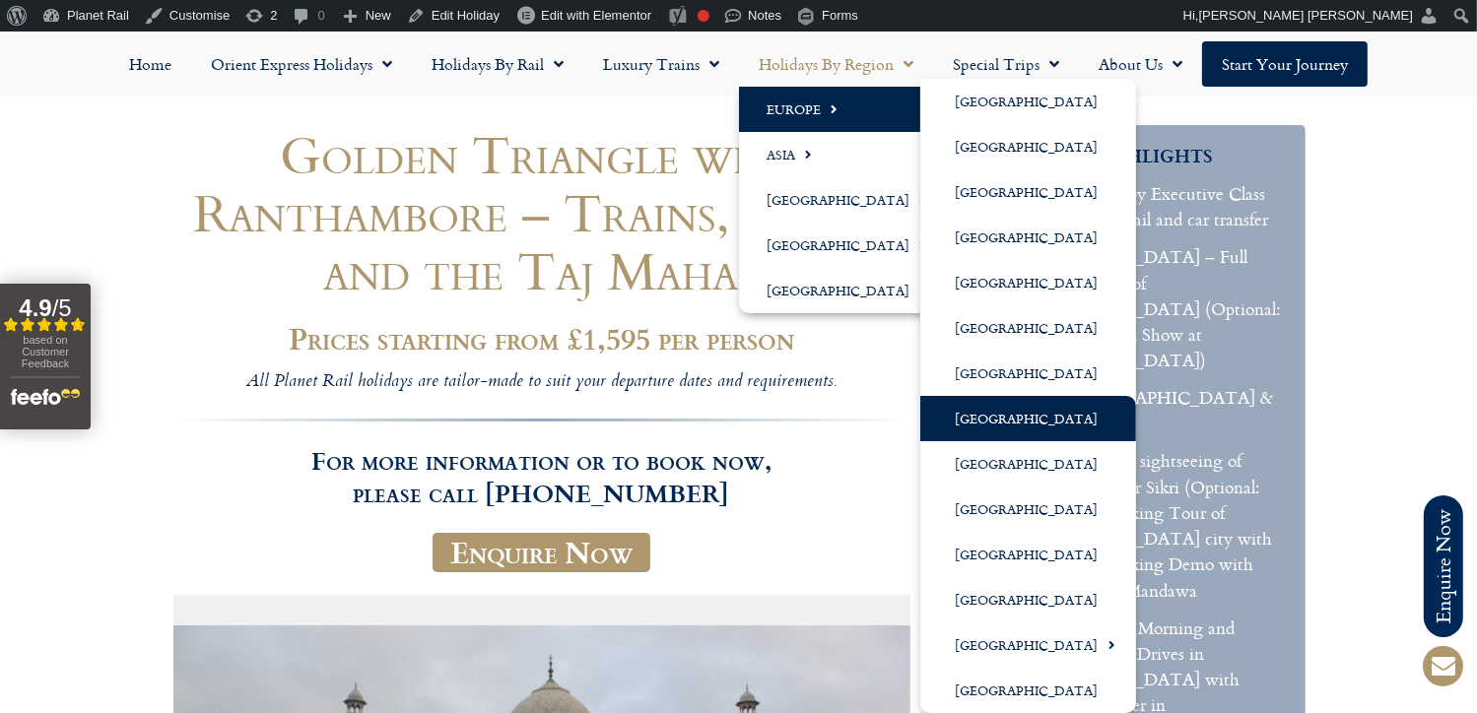
click at [997, 426] on link "[GEOGRAPHIC_DATA]" at bounding box center [1028, 418] width 216 height 45
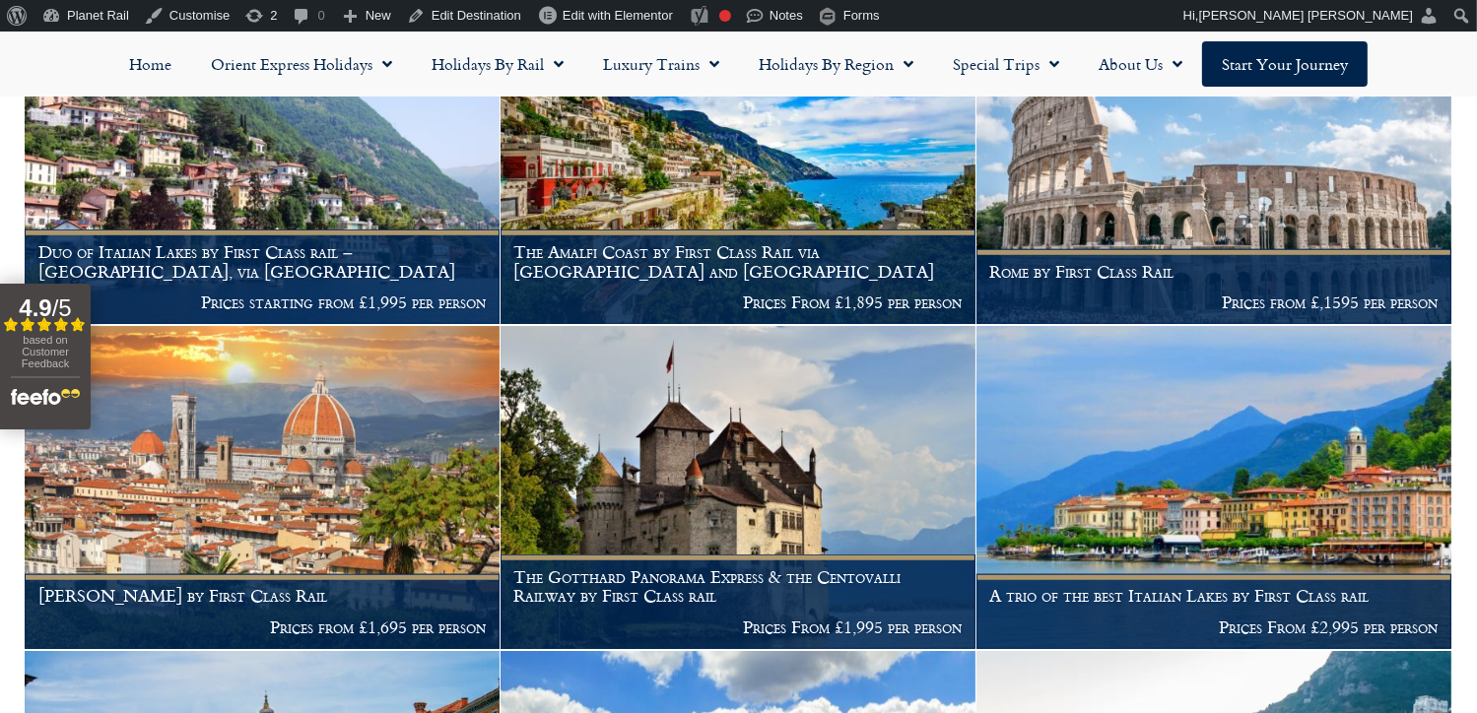
scroll to position [1316, 0]
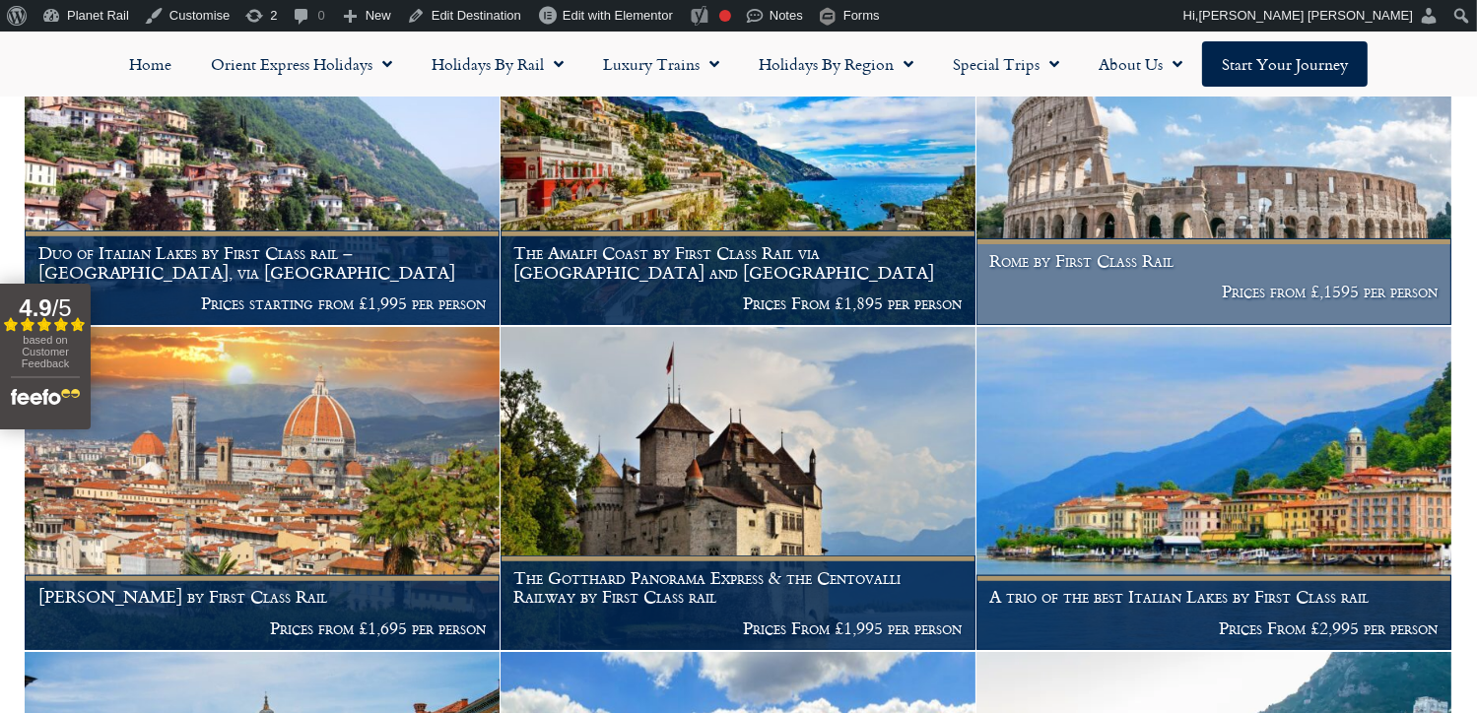
click at [1233, 201] on img at bounding box center [1213, 164] width 475 height 323
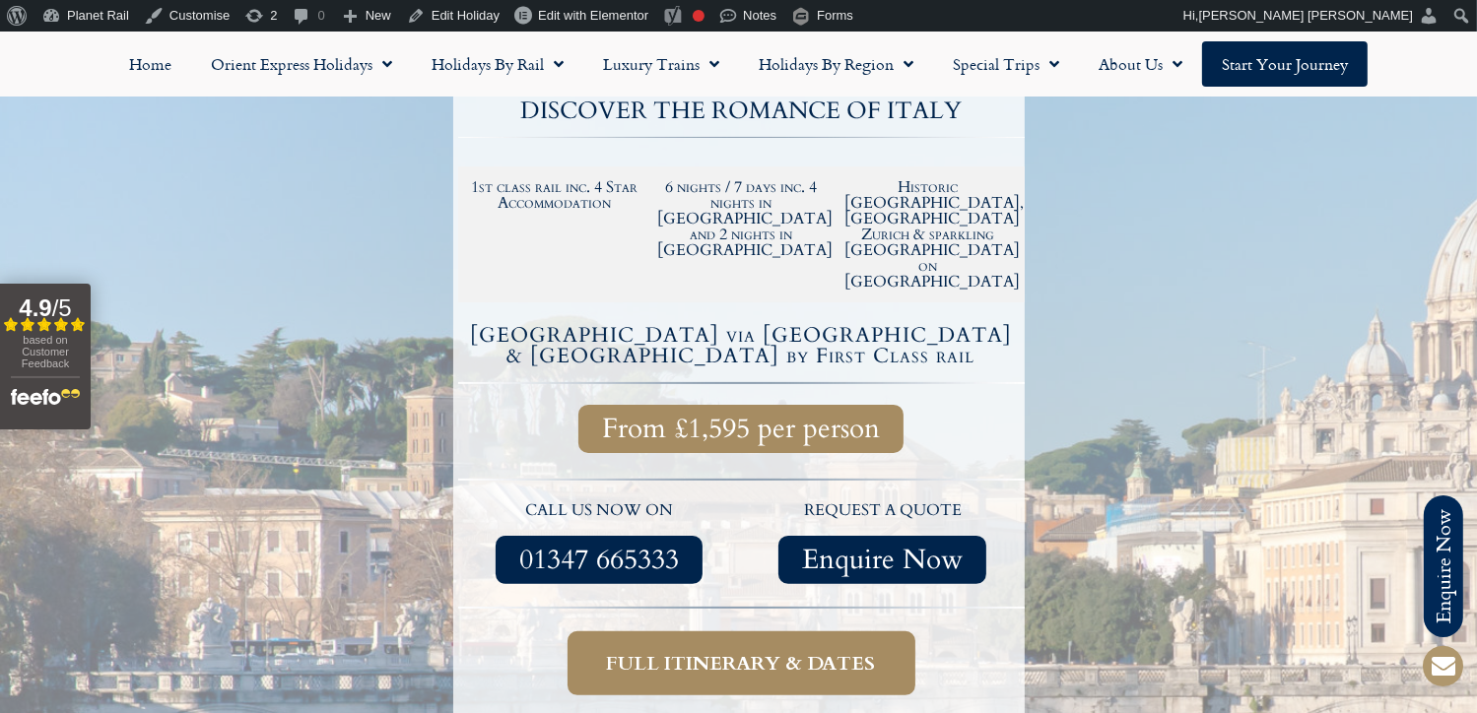
scroll to position [376, 0]
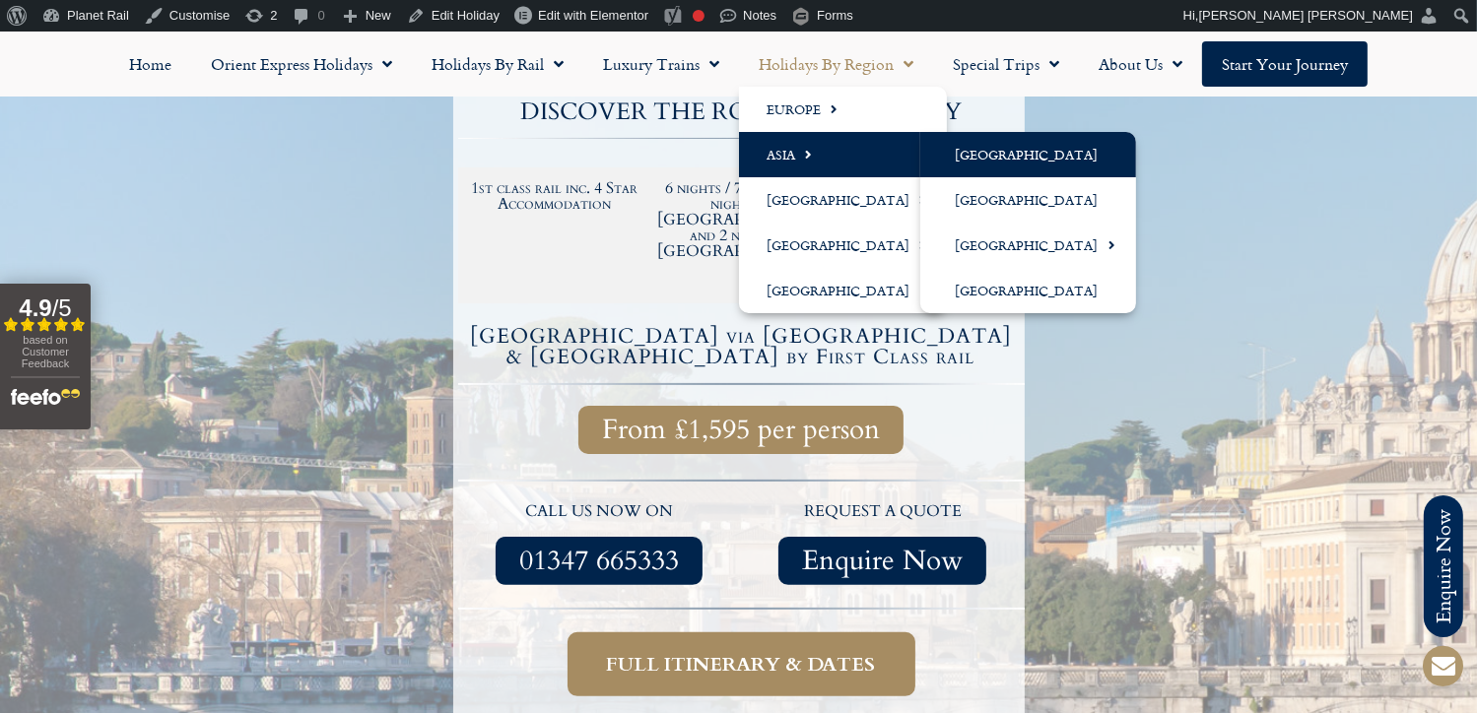
click at [979, 149] on link "[GEOGRAPHIC_DATA]" at bounding box center [1028, 154] width 216 height 45
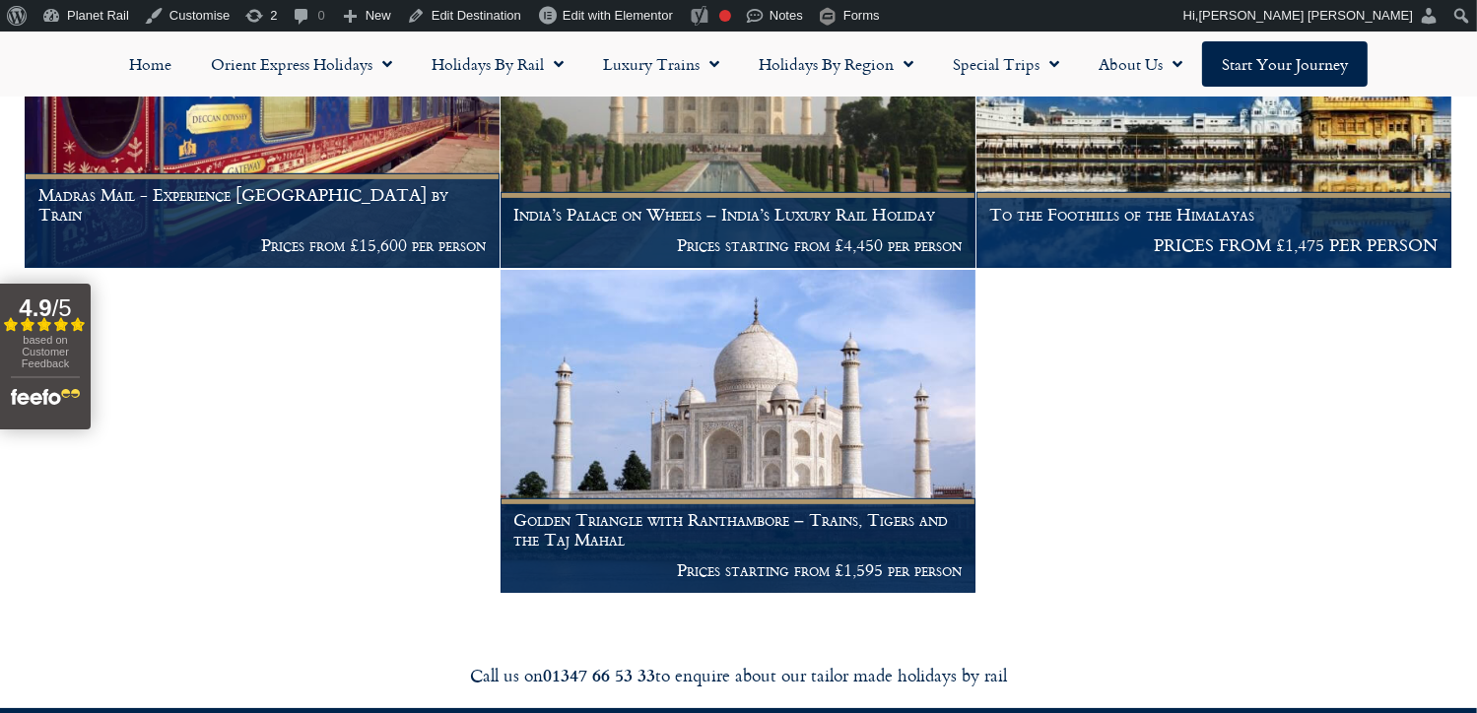
scroll to position [646, 0]
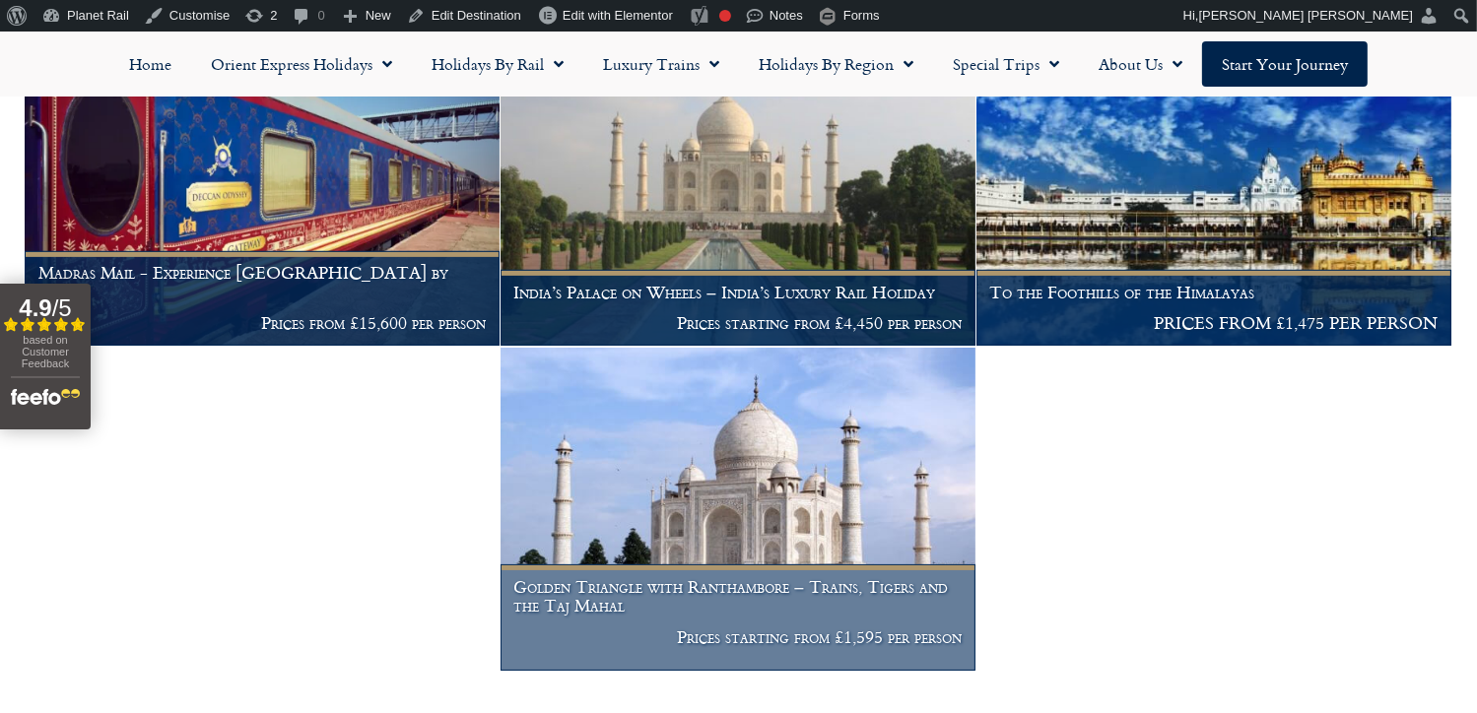
click at [759, 459] on img at bounding box center [737, 509] width 475 height 323
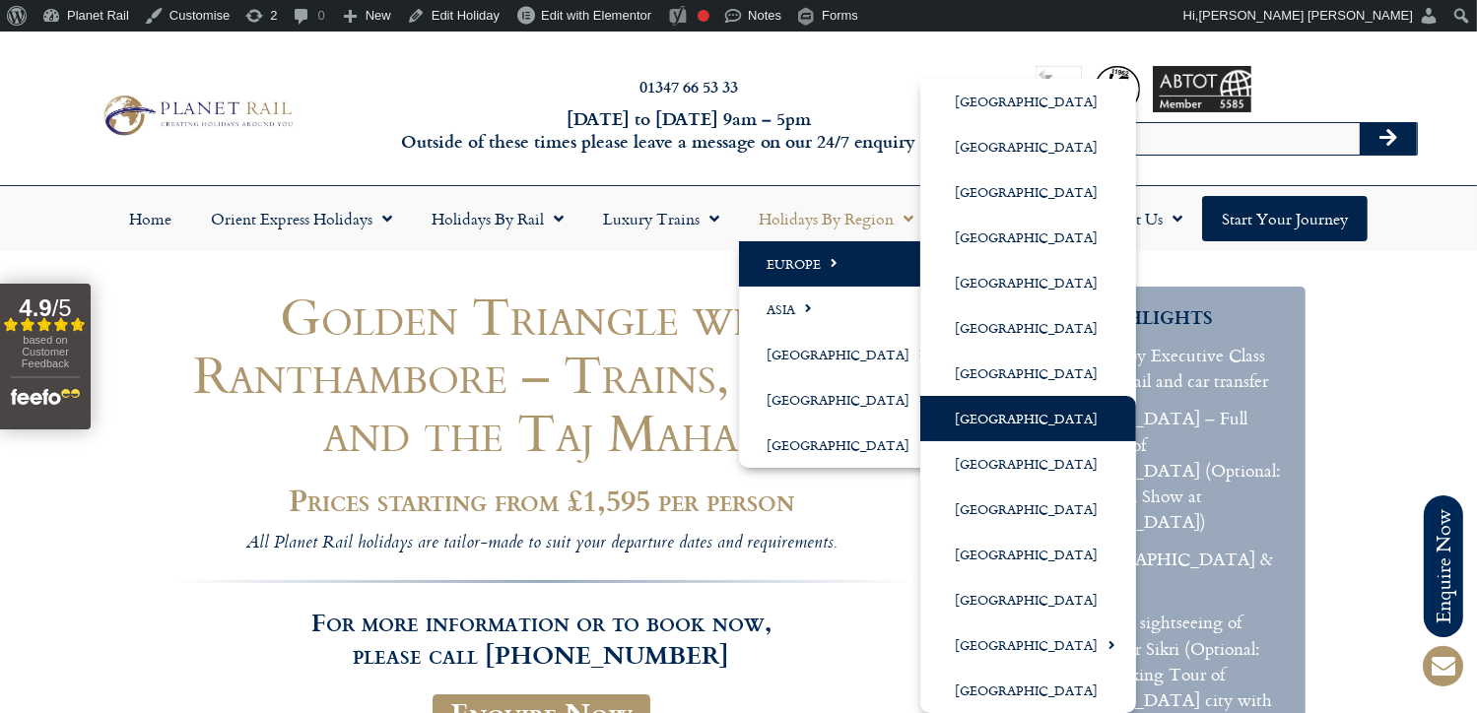
click at [1005, 427] on link "[GEOGRAPHIC_DATA]" at bounding box center [1028, 418] width 216 height 45
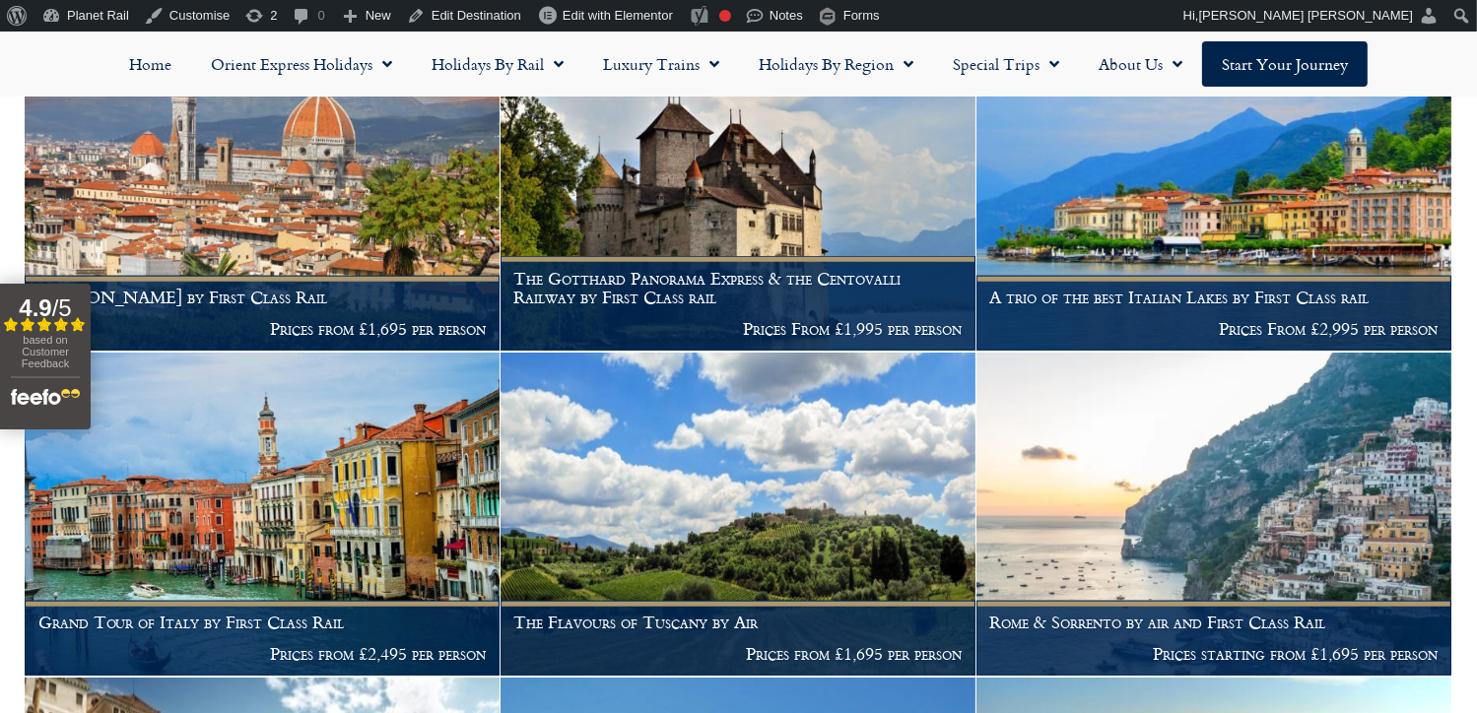
scroll to position [1698, 0]
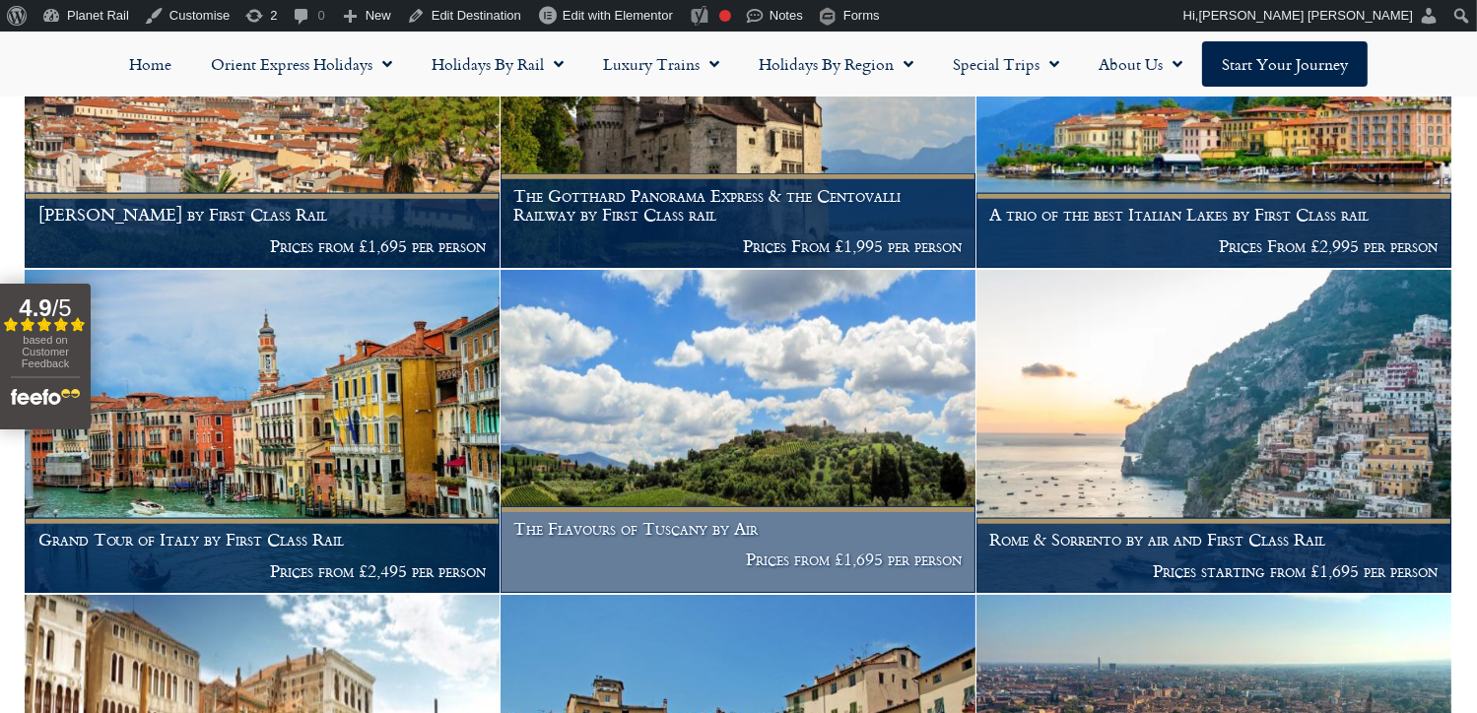
click at [778, 404] on img at bounding box center [737, 431] width 475 height 323
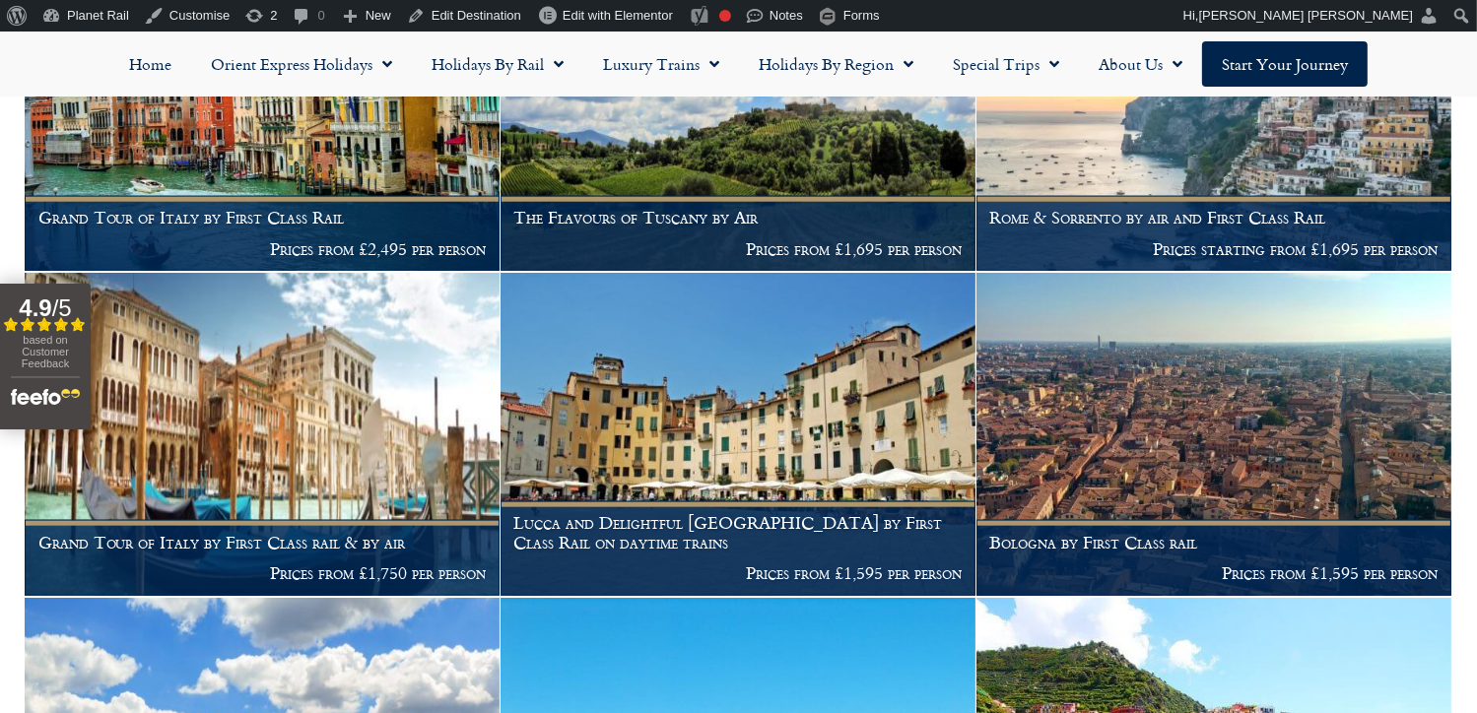
scroll to position [2122, 0]
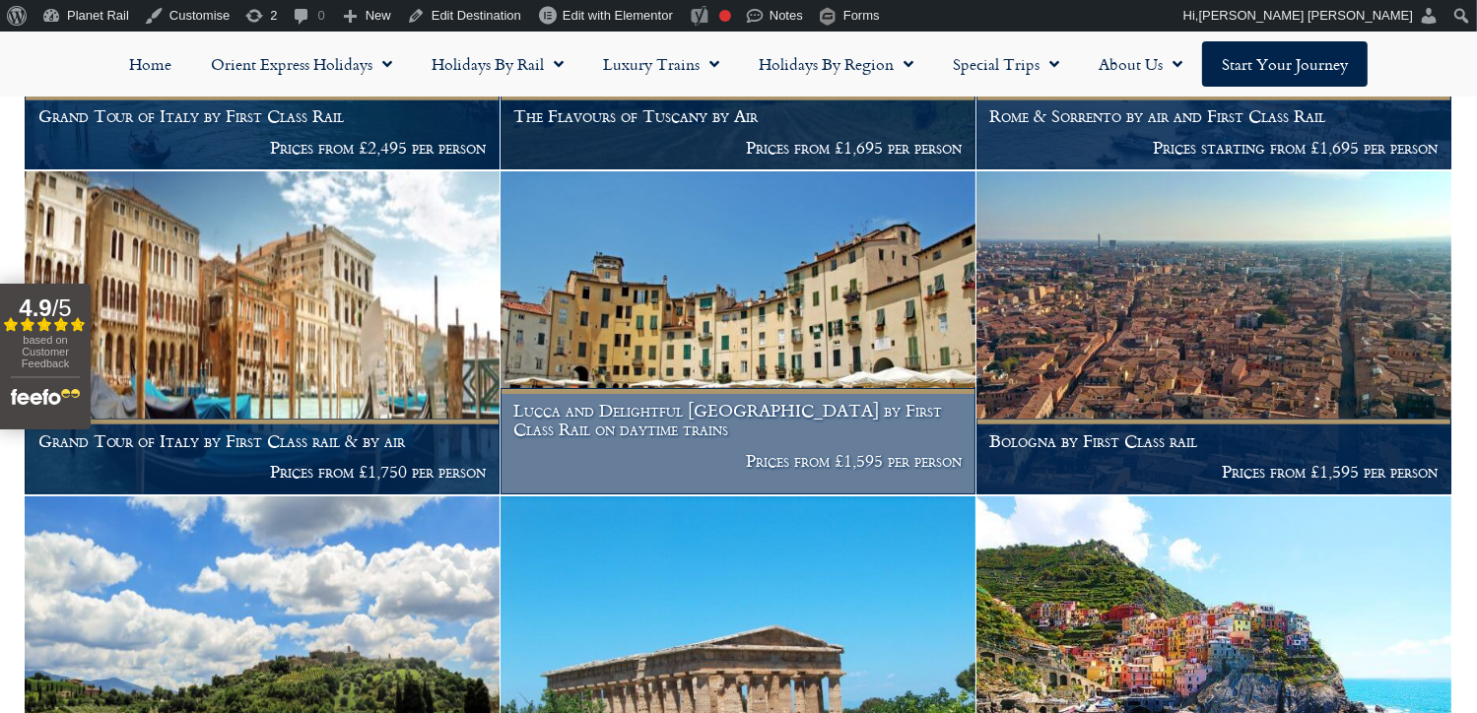
click at [806, 315] on img at bounding box center [737, 332] width 475 height 323
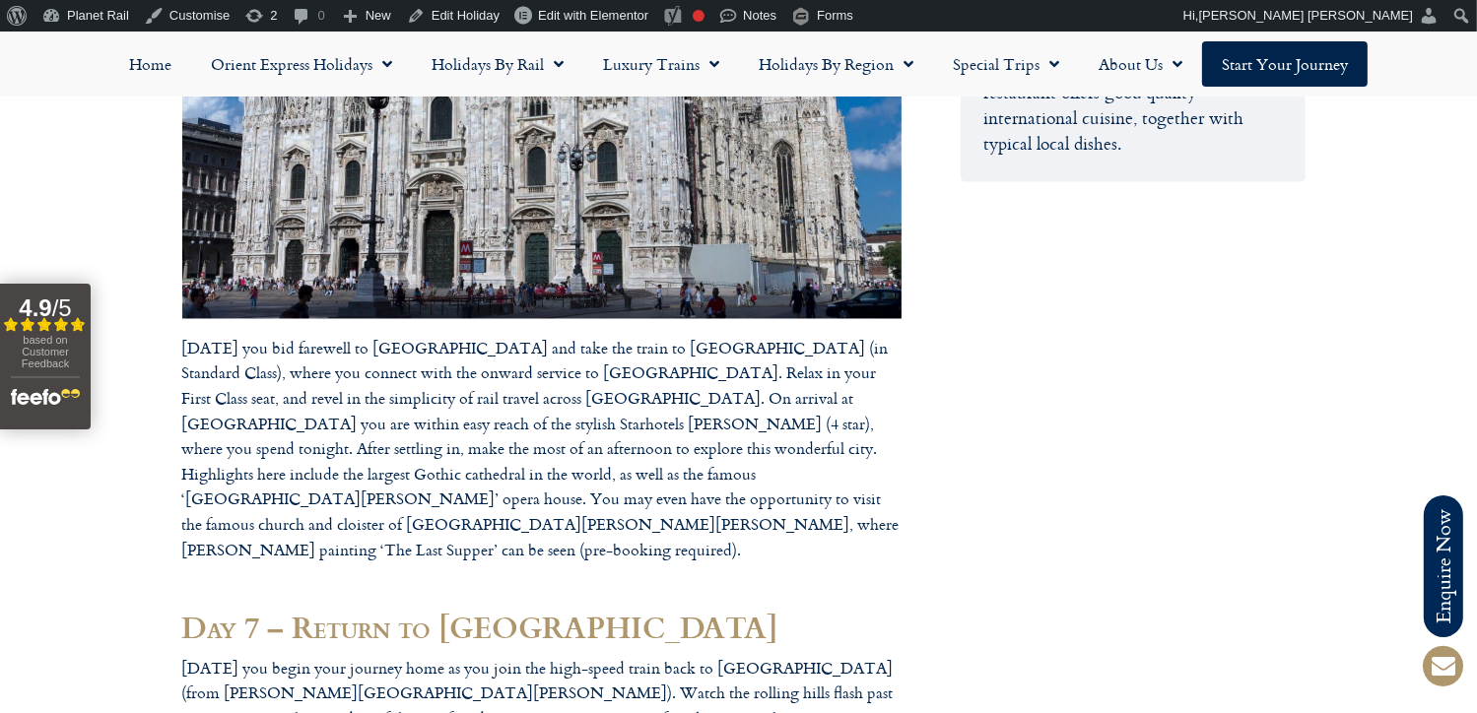
scroll to position [3665, 0]
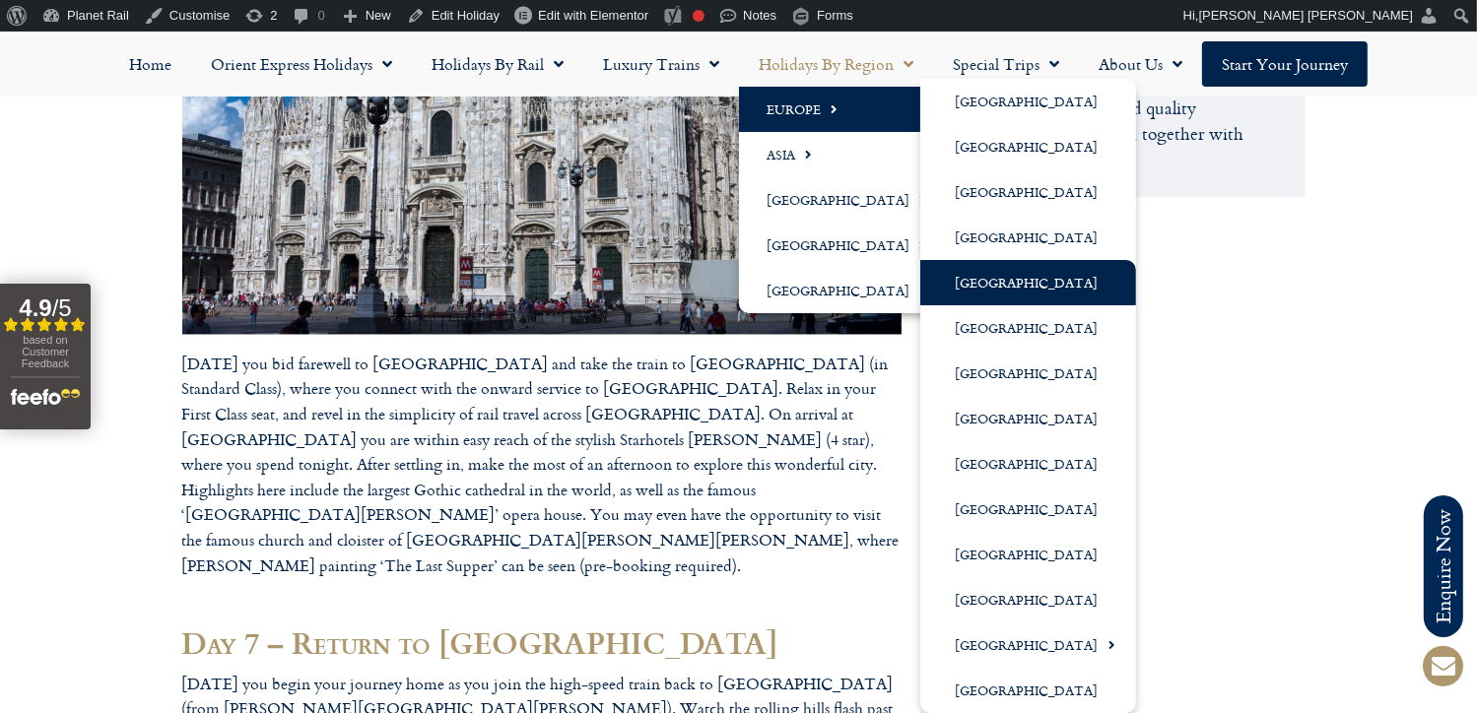
click at [1027, 288] on link "[GEOGRAPHIC_DATA]" at bounding box center [1028, 282] width 216 height 45
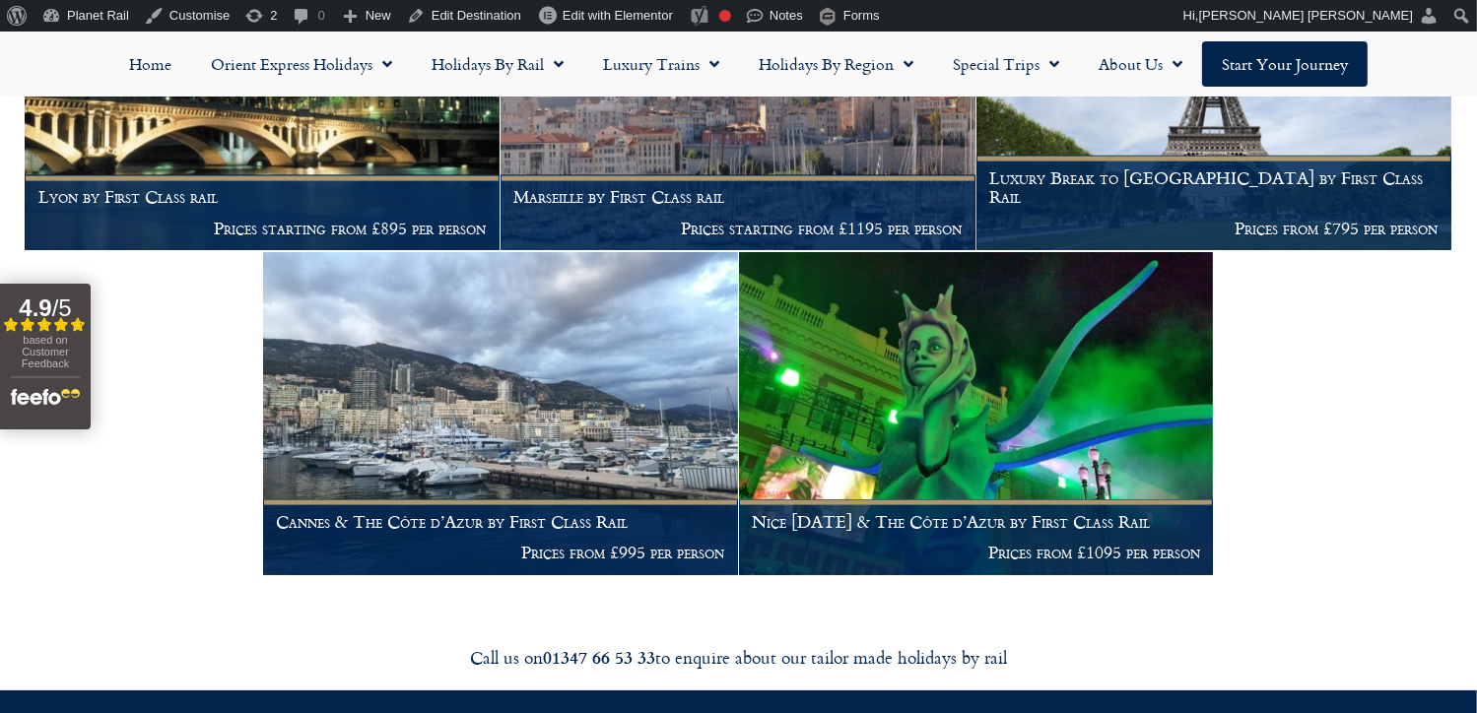
scroll to position [2825, 0]
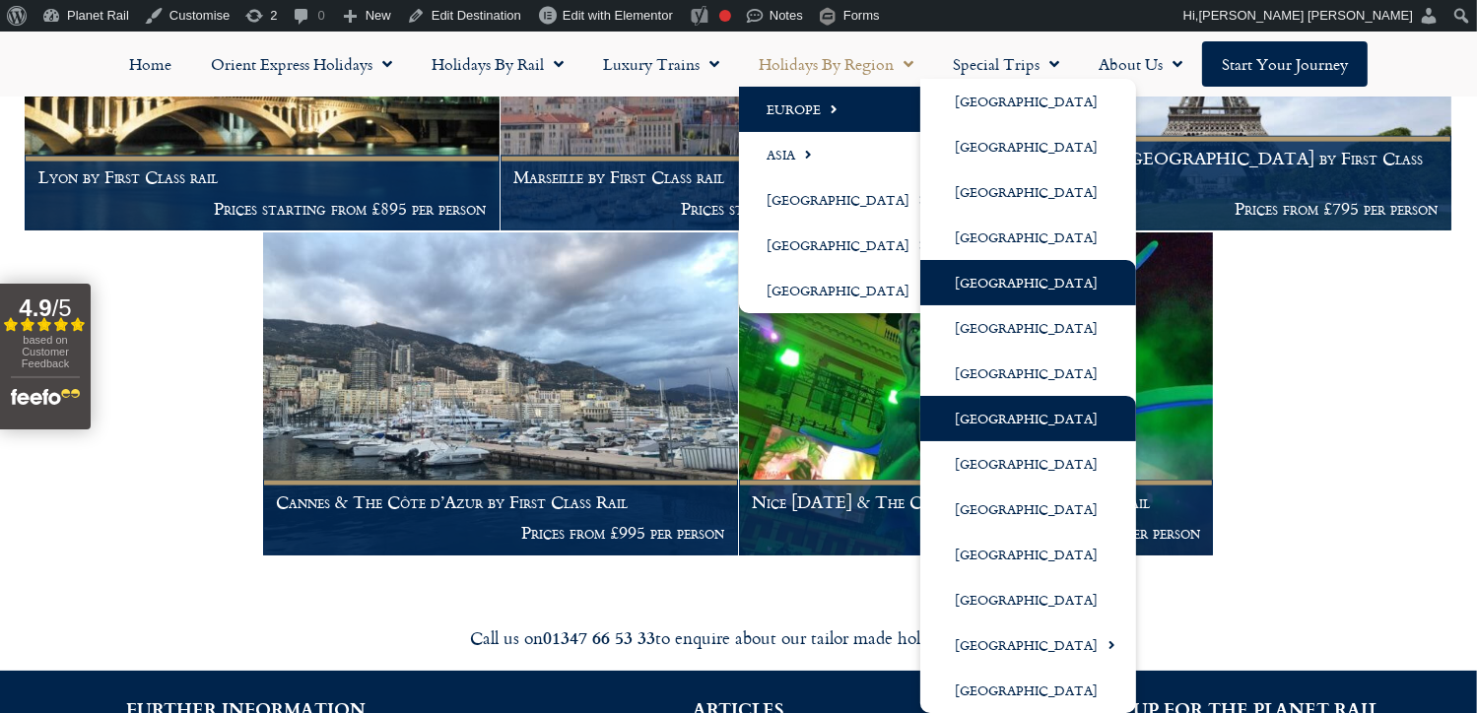
click at [1001, 415] on link "[GEOGRAPHIC_DATA]" at bounding box center [1028, 418] width 216 height 45
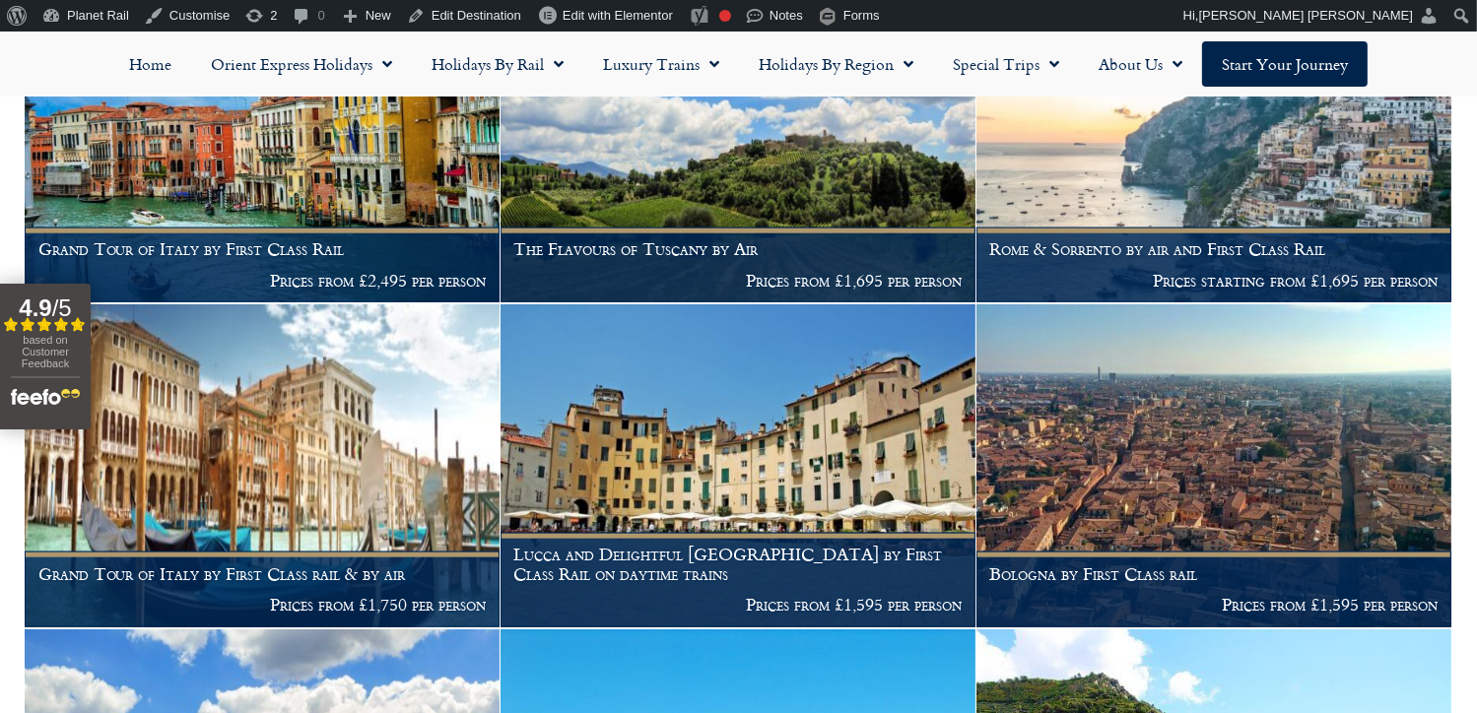
scroll to position [2012, 0]
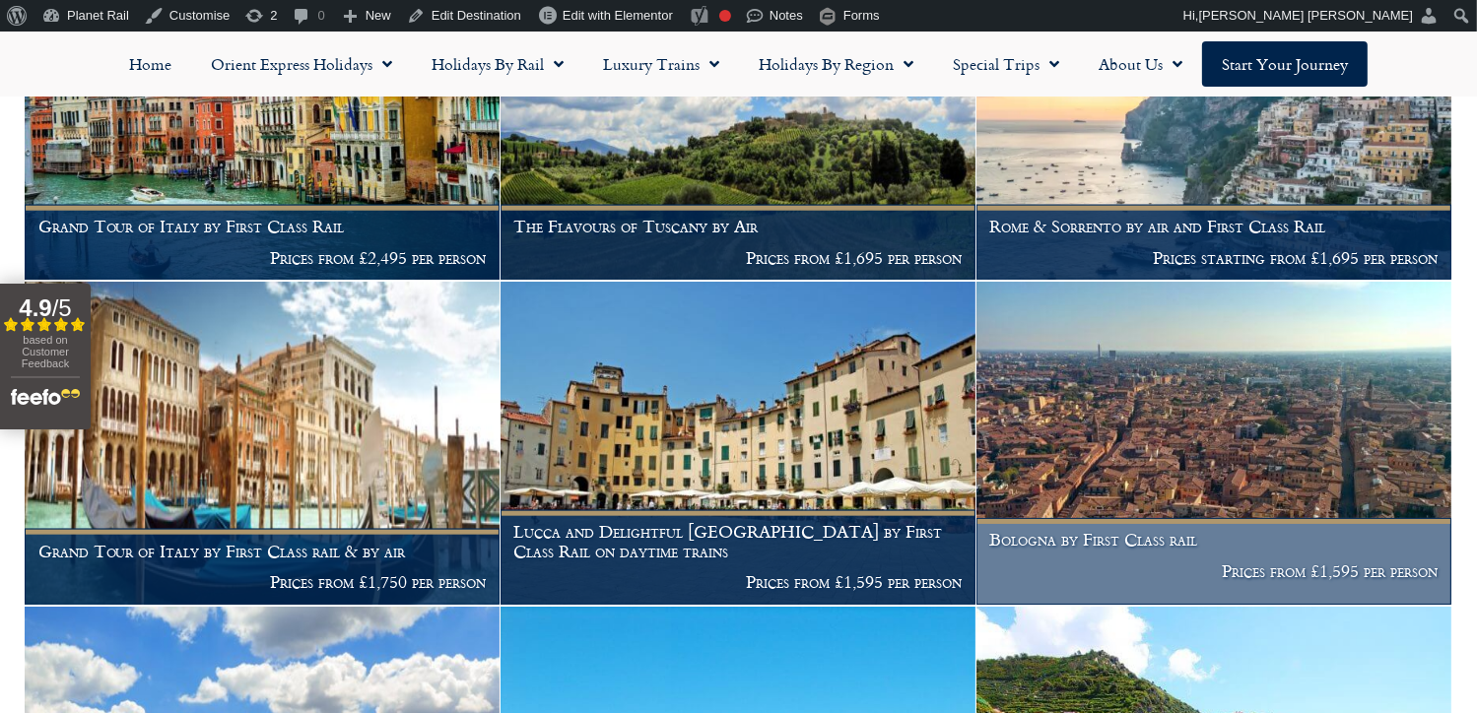
click at [1177, 437] on img at bounding box center [1213, 443] width 475 height 323
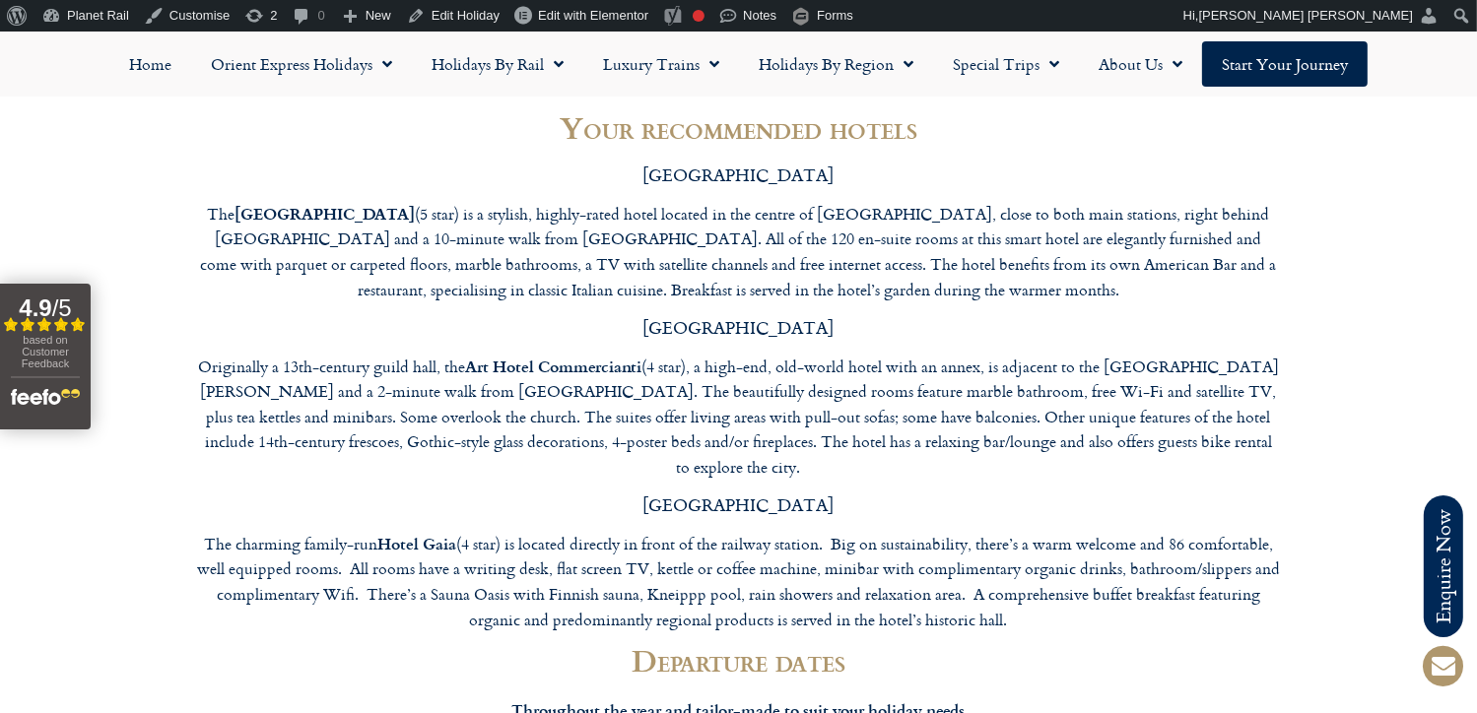
scroll to position [4662, 0]
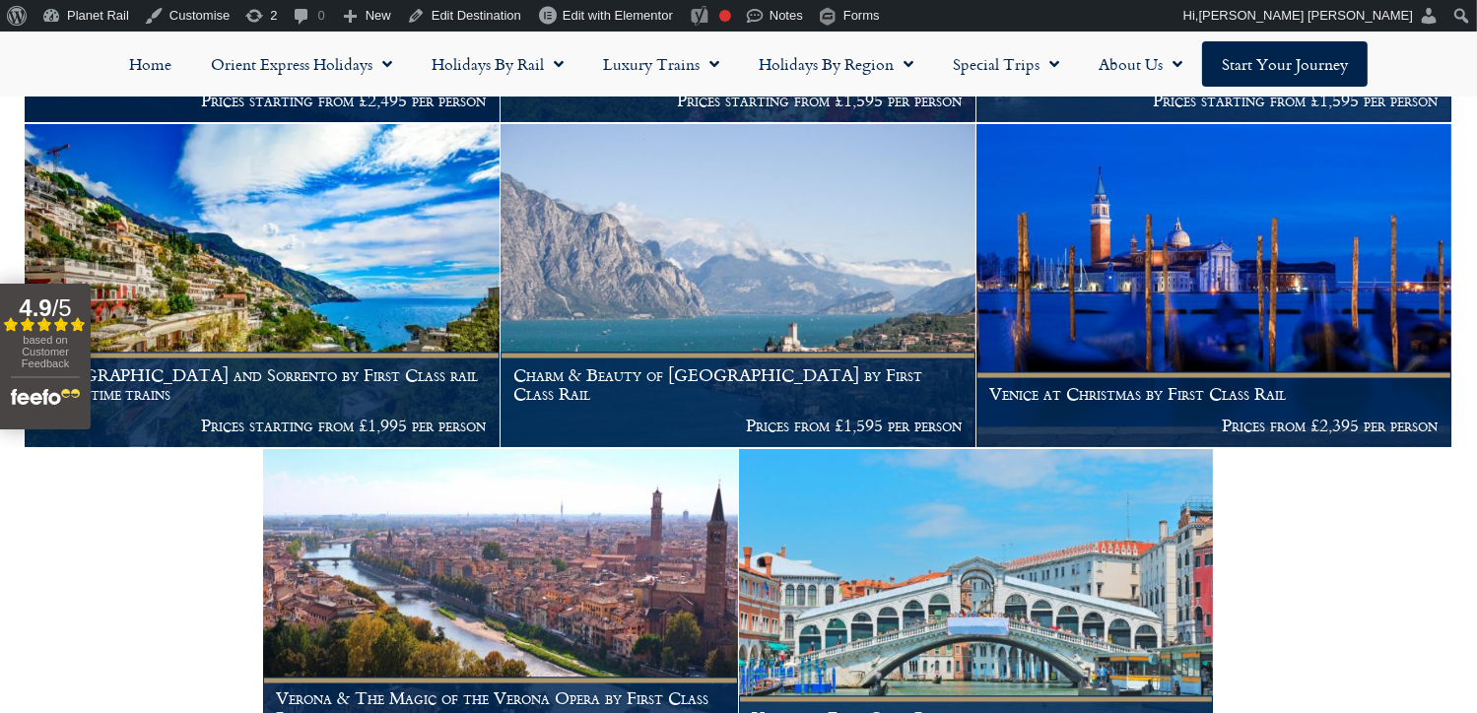
scroll to position [3208, 0]
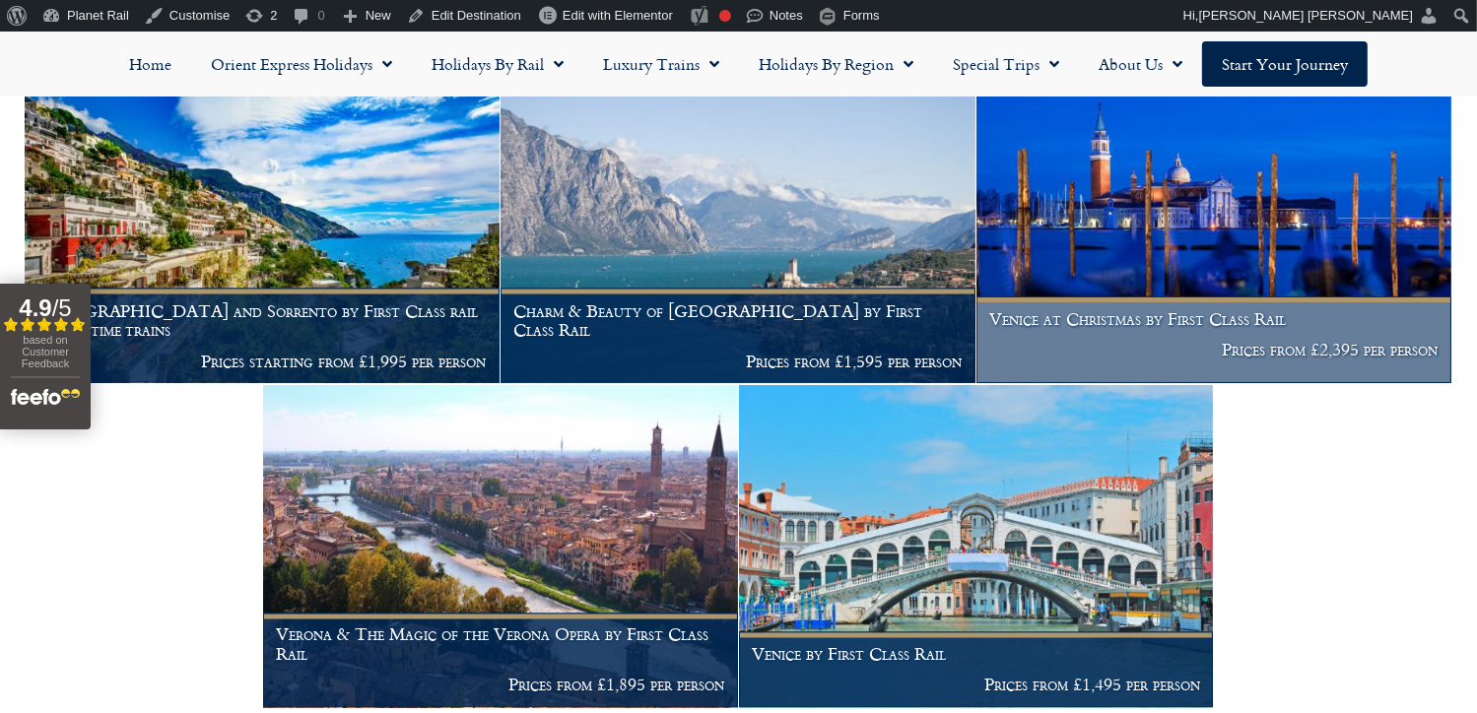
click at [1278, 230] on img at bounding box center [1213, 221] width 475 height 323
